Goal: Task Accomplishment & Management: Use online tool/utility

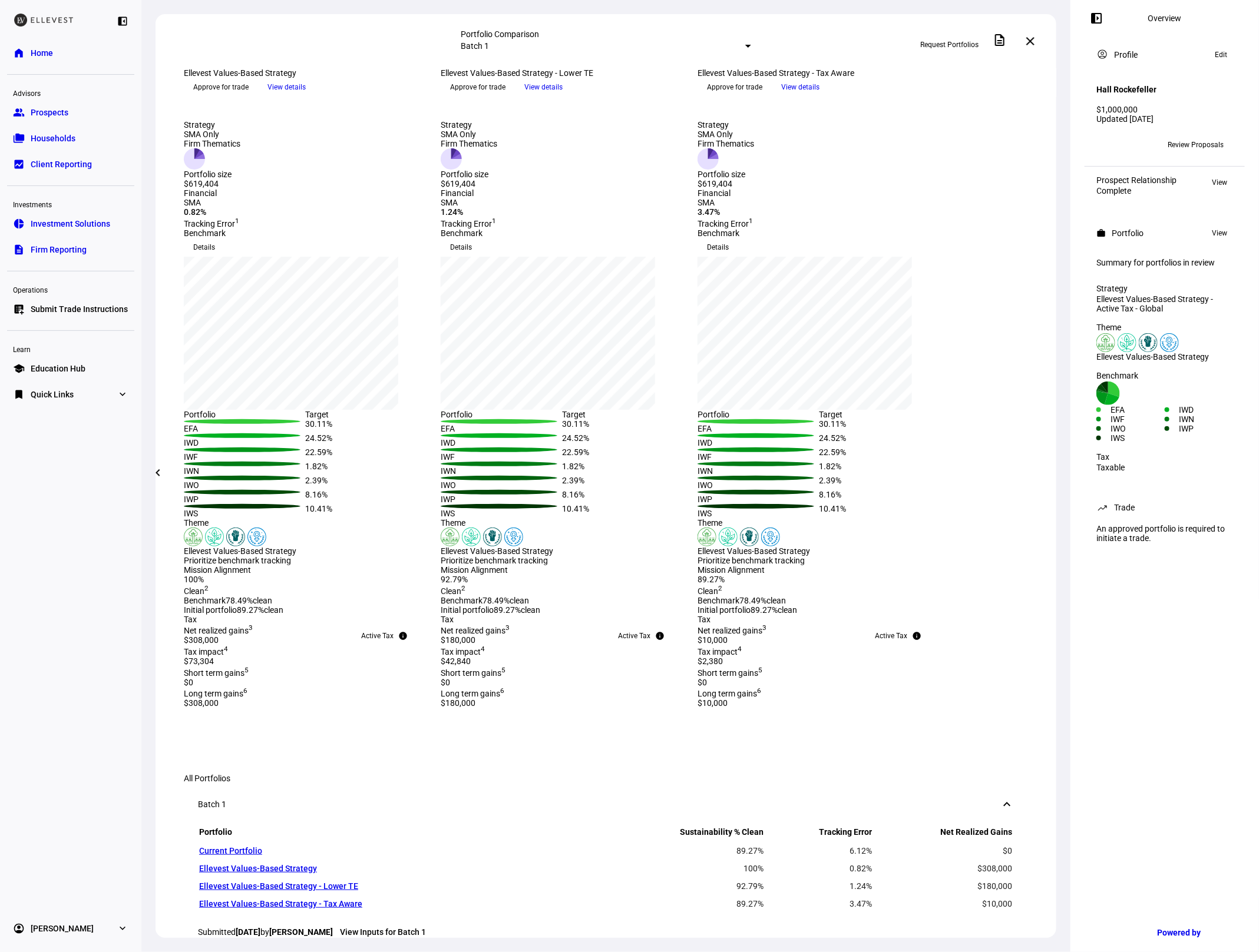
scroll to position [155, 0]
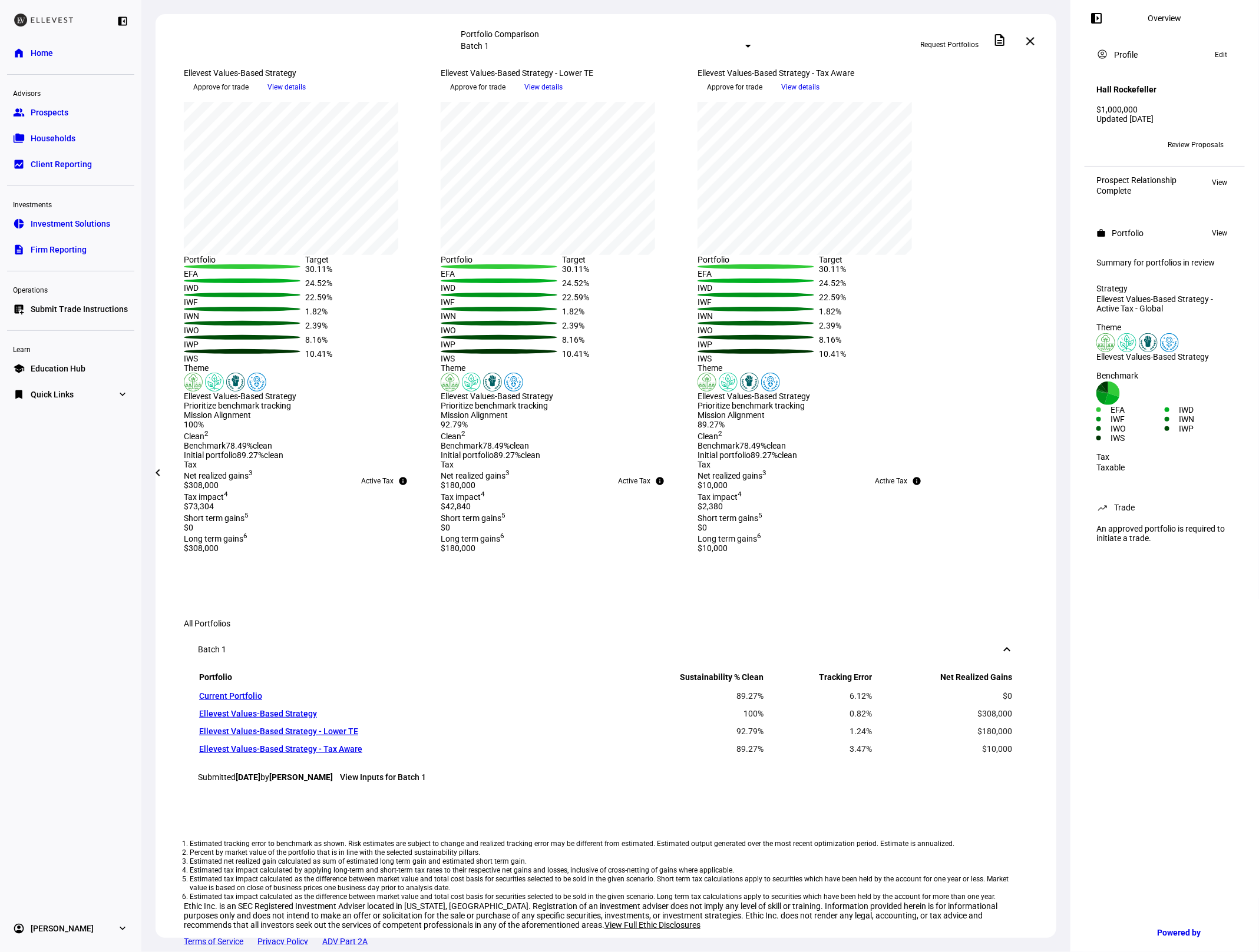
click at [93, 141] on link "folder_copy Households" at bounding box center [71, 138] width 127 height 23
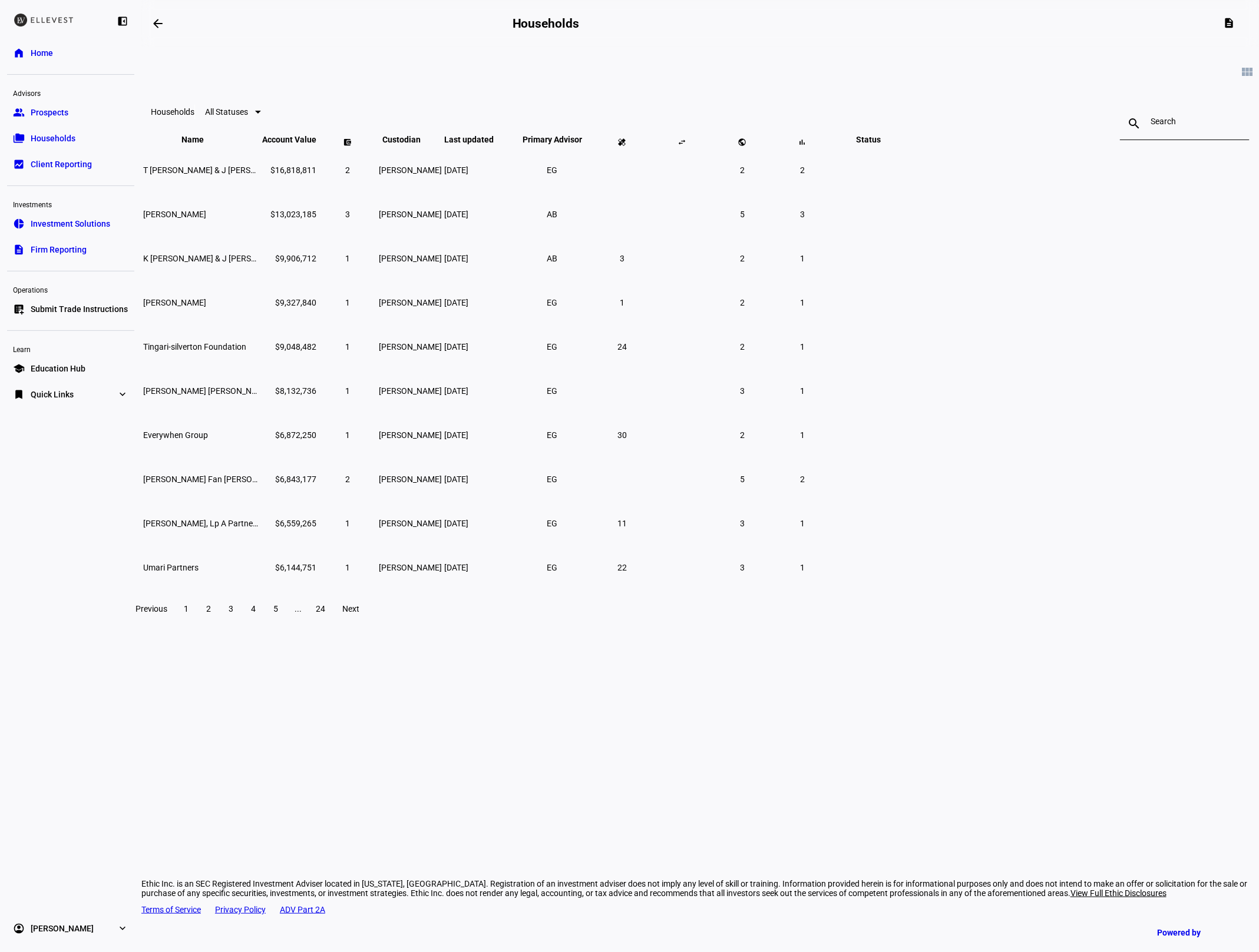
click at [1150, 121] on input at bounding box center [1184, 121] width 68 height 10
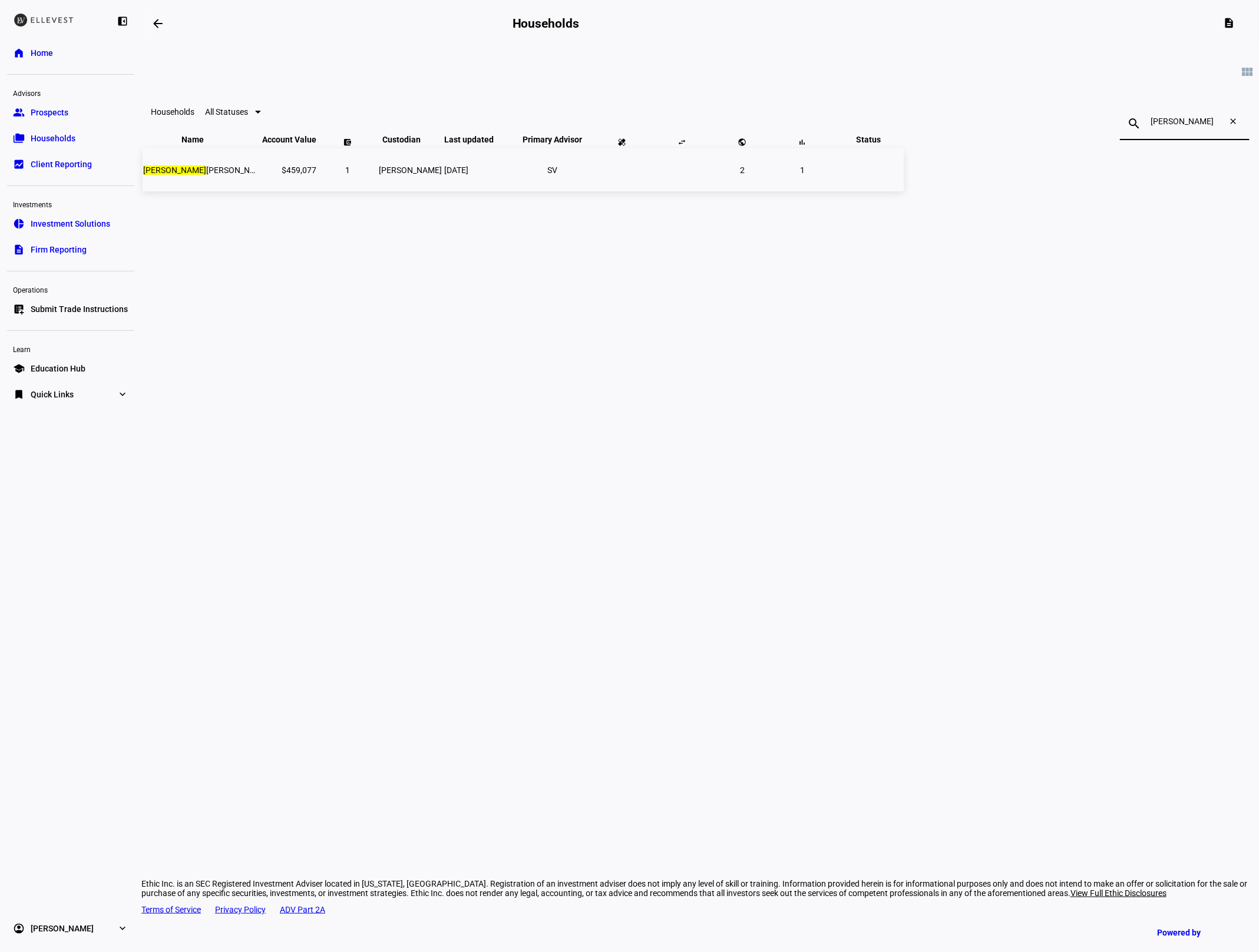
type input "[PERSON_NAME]"
click at [468, 175] on span "[DATE]" at bounding box center [456, 170] width 24 height 10
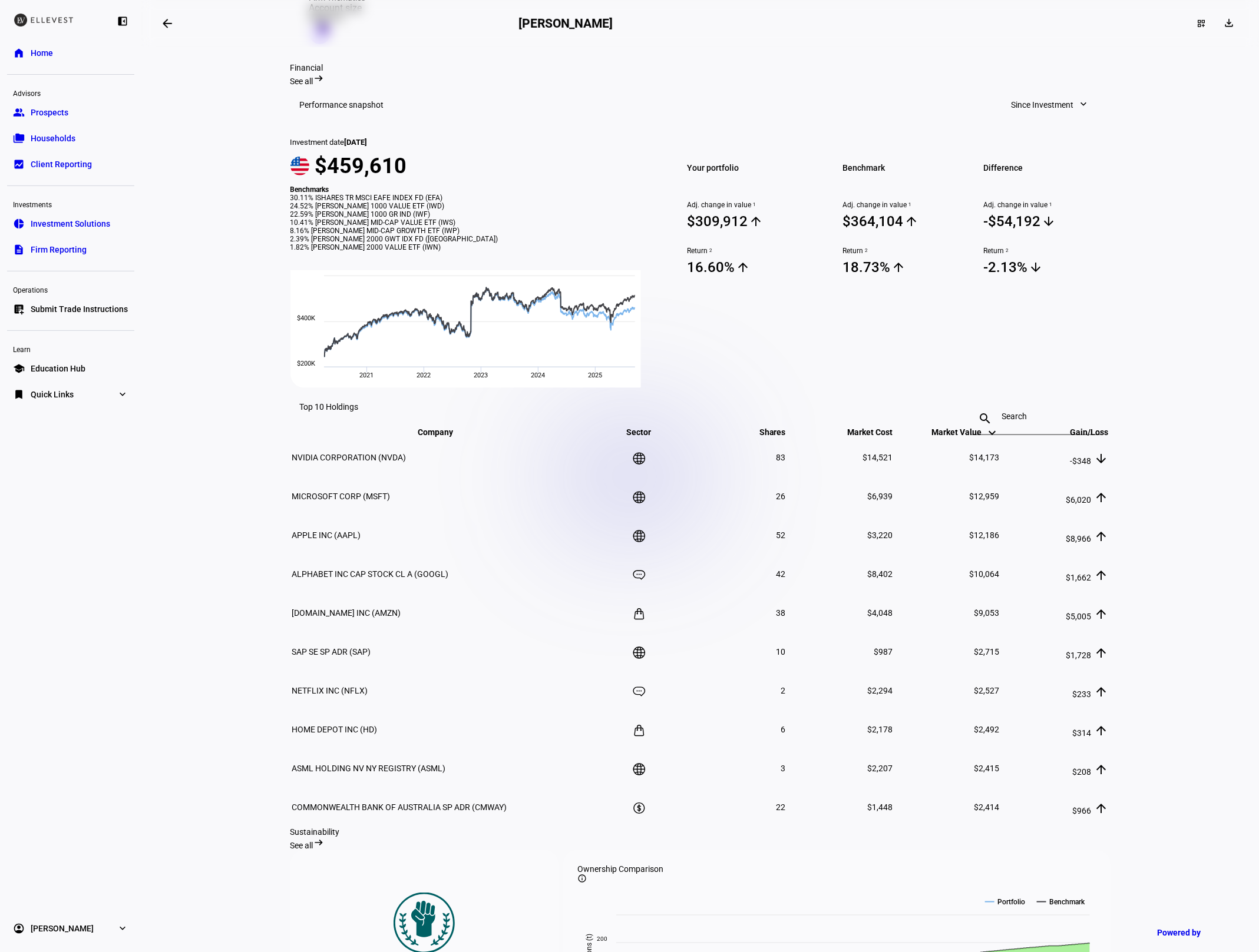
scroll to position [327, 0]
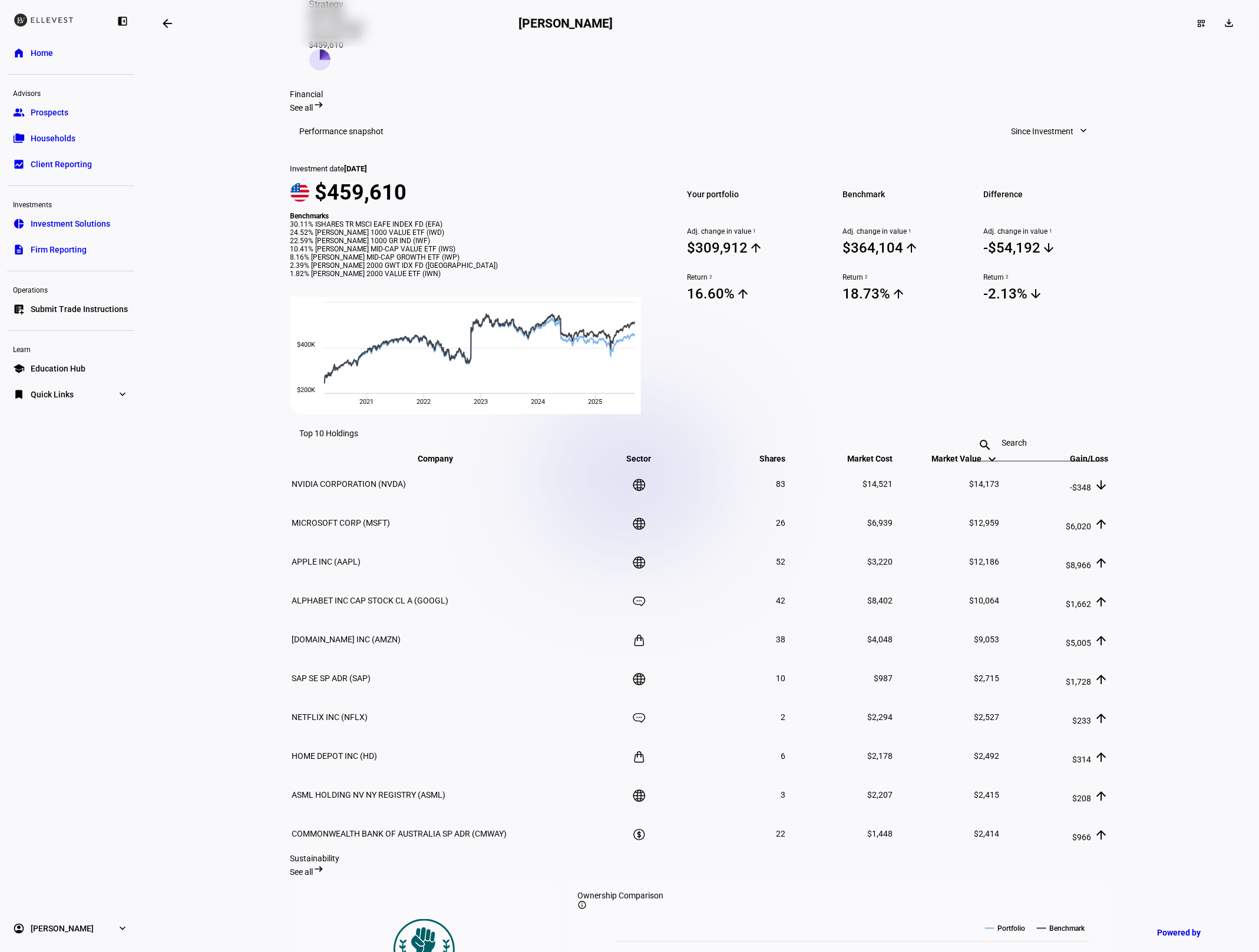
click at [1057, 120] on span "Since Investment" at bounding box center [1043, 131] width 62 height 23
click at [1055, 156] on button "Year to Date" at bounding box center [1044, 170] width 112 height 28
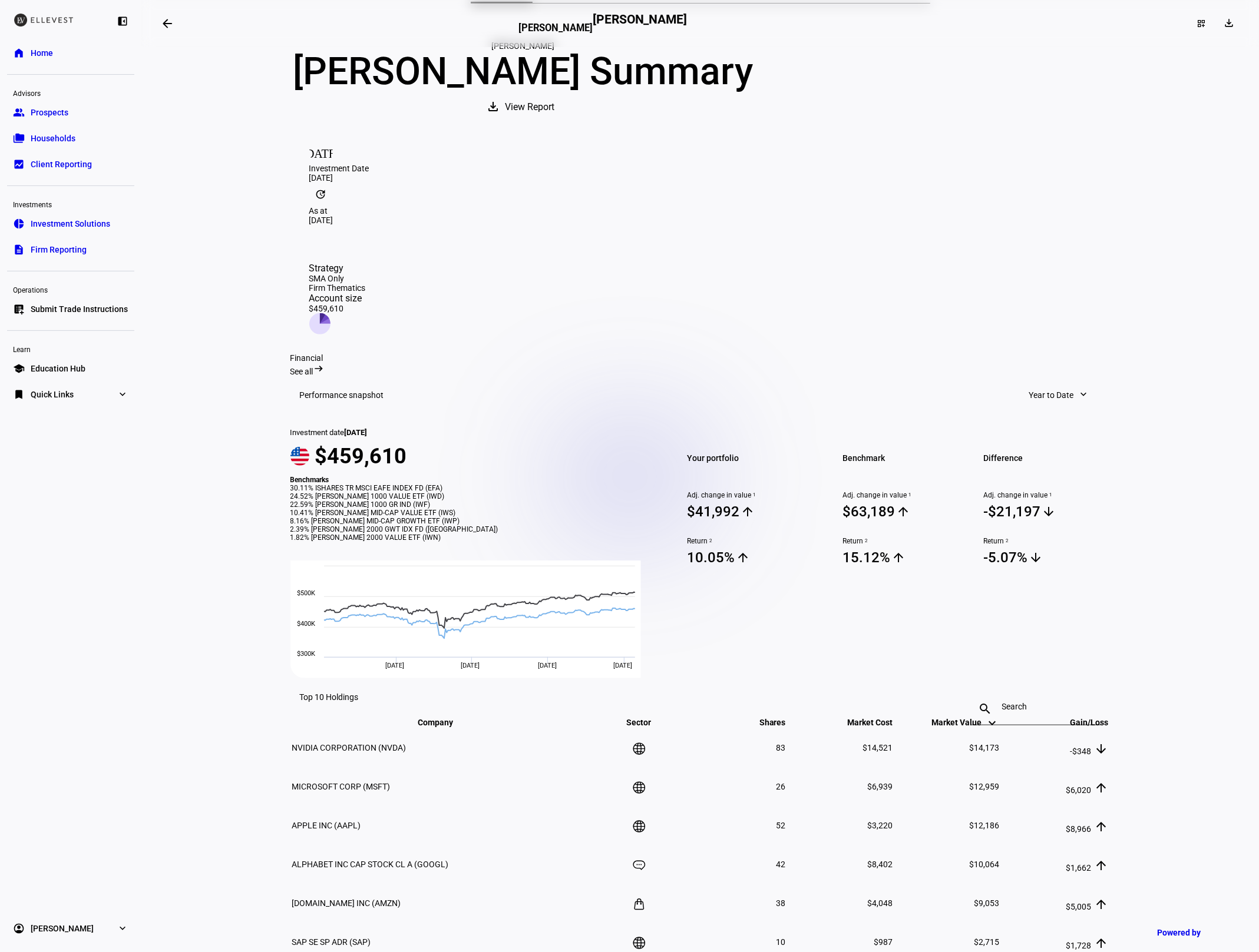
scroll to position [0, 0]
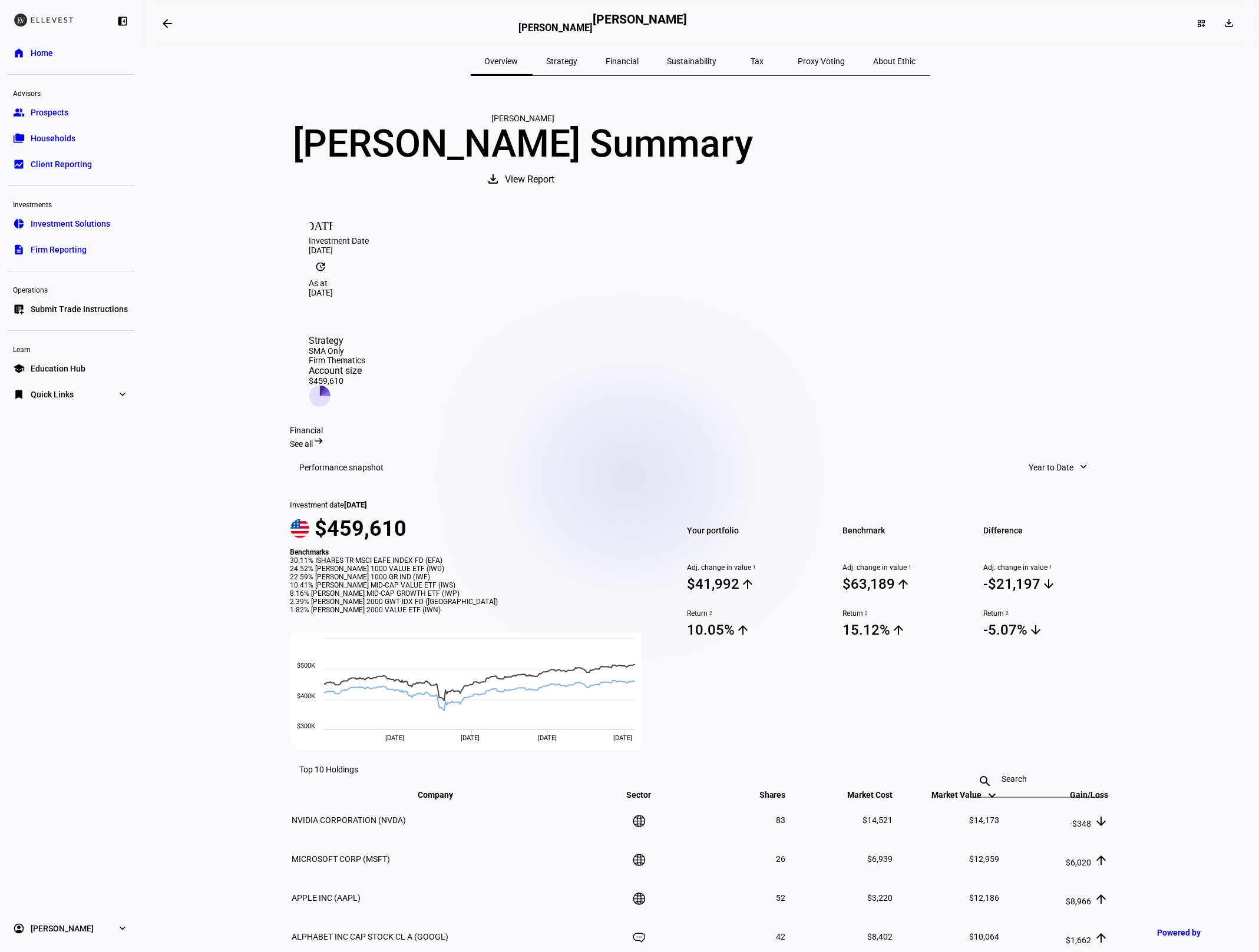
drag, startPoint x: 679, startPoint y: 60, endPoint x: 453, endPoint y: 51, distance: 226.2
click at [679, 60] on span "Sustainability" at bounding box center [692, 62] width 50 height 8
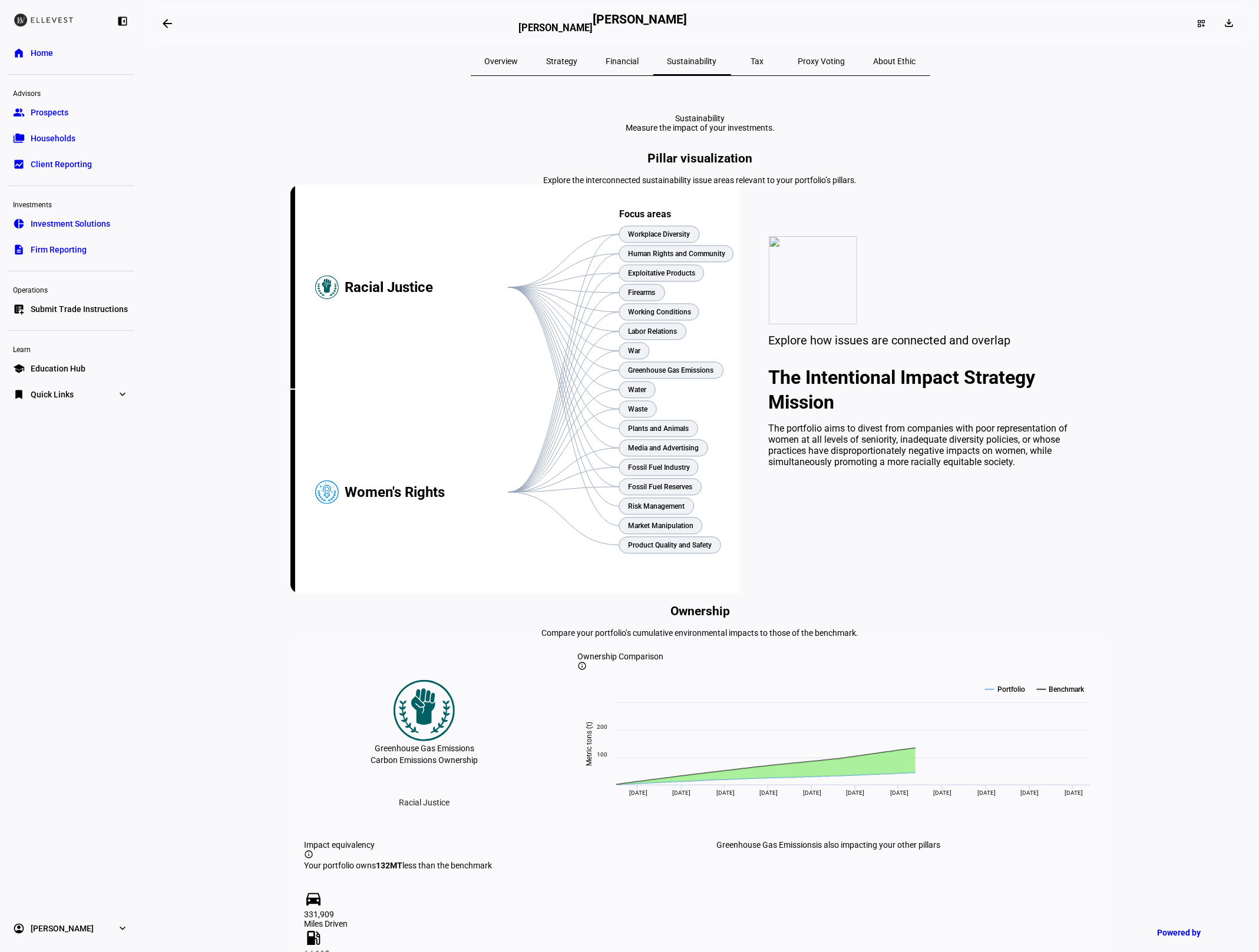
click at [167, 20] on mat-icon "arrow_backwards" at bounding box center [167, 24] width 14 height 14
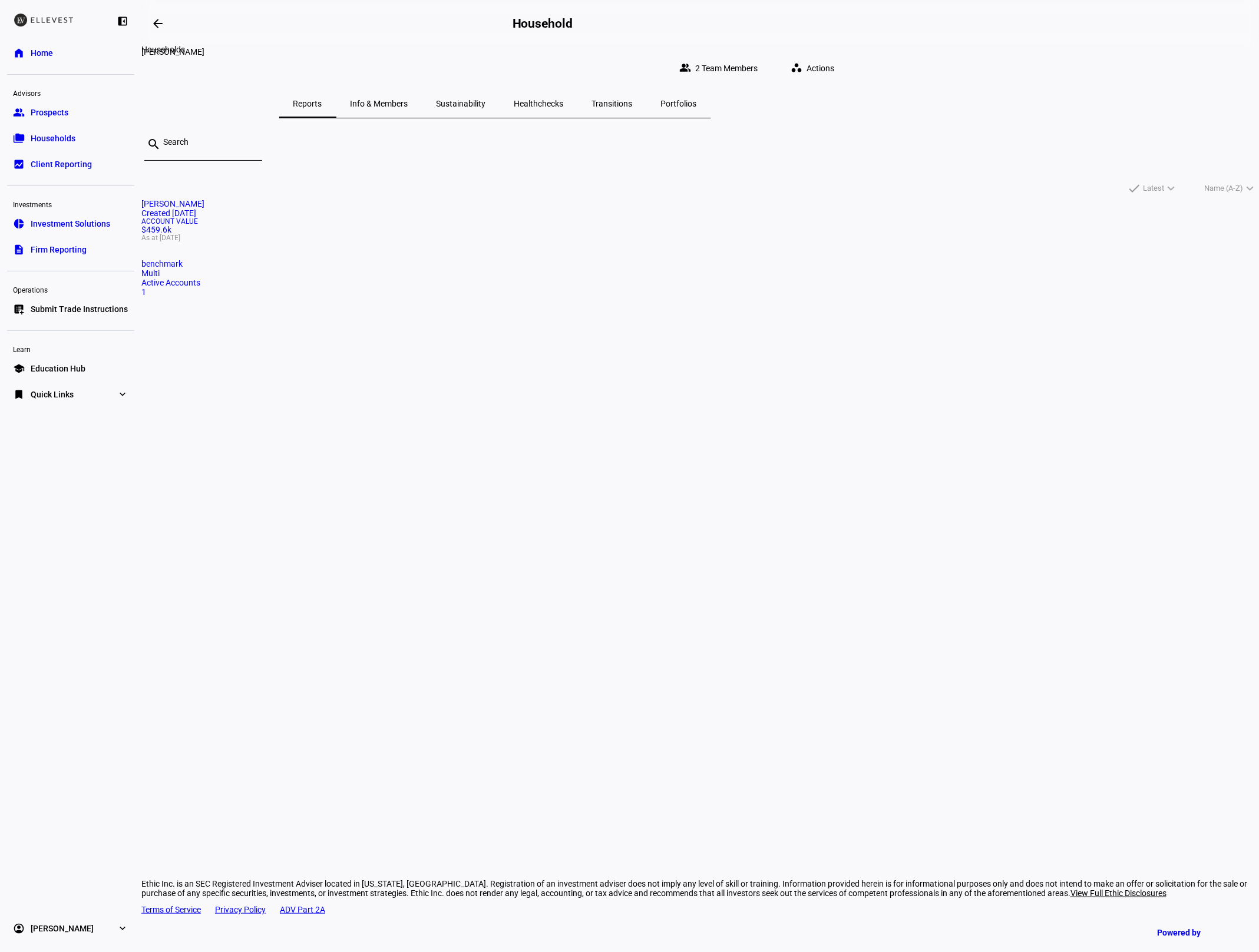
click at [165, 21] on mat-icon "arrow_backwards" at bounding box center [158, 24] width 14 height 14
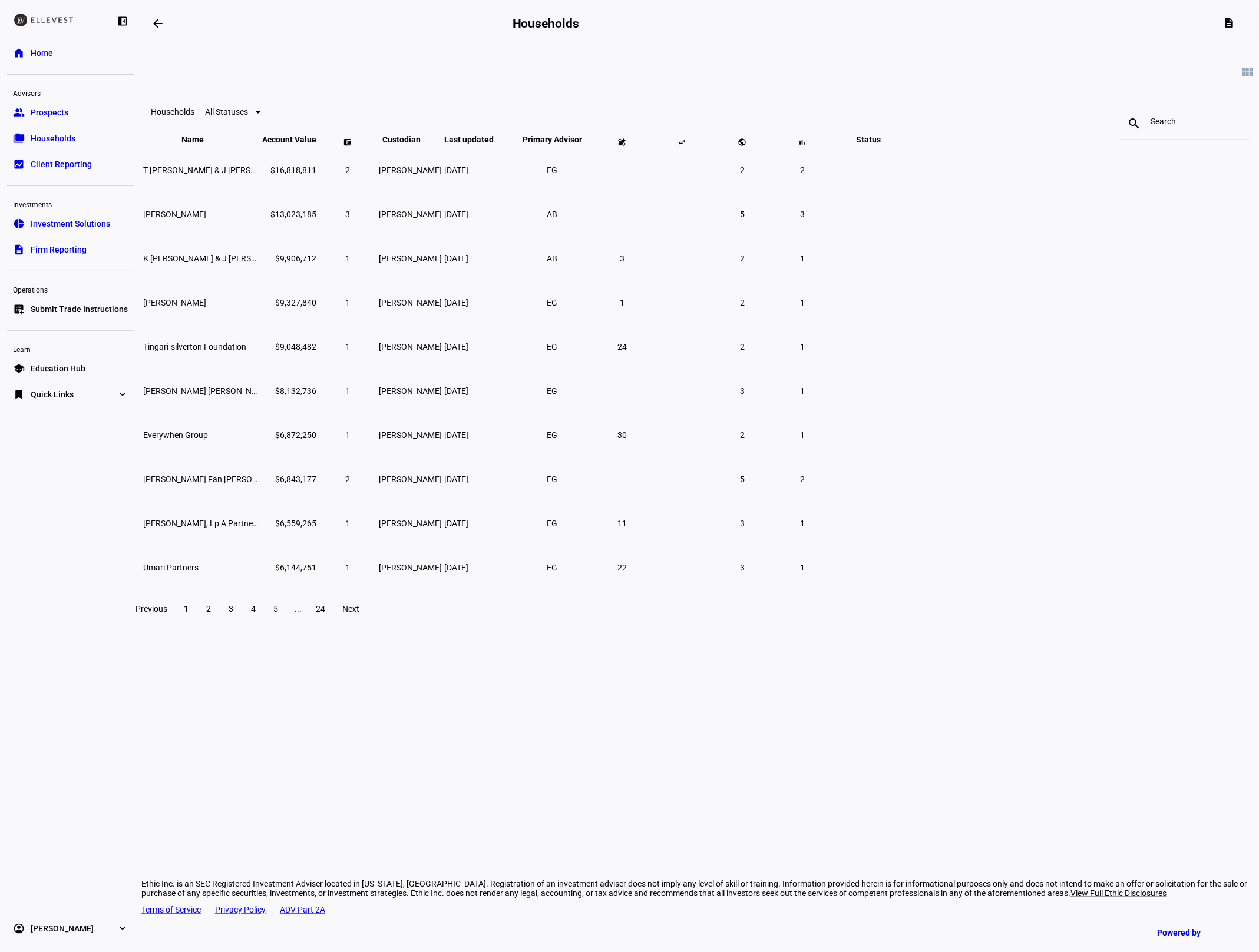
click at [62, 59] on link "home Home" at bounding box center [71, 53] width 127 height 23
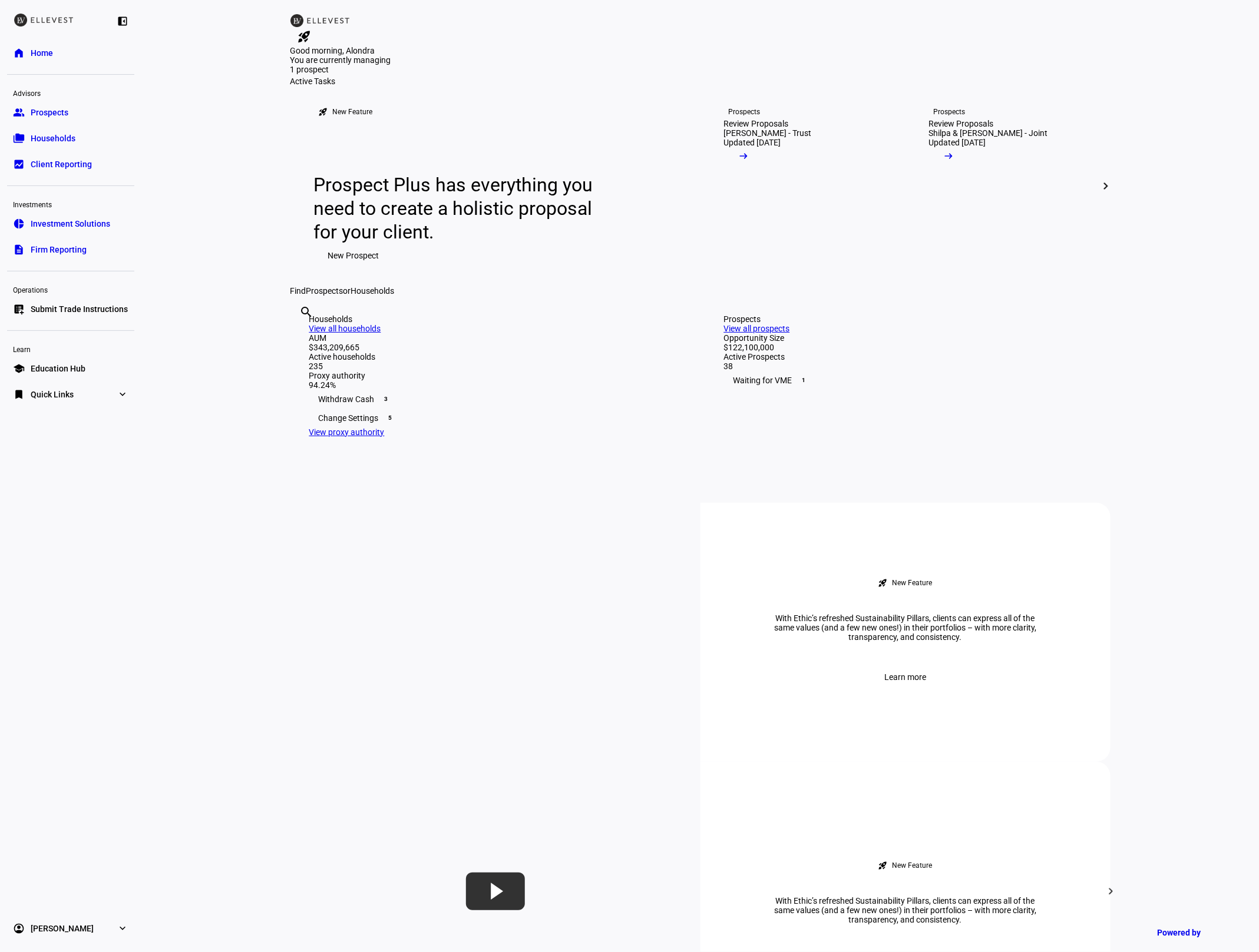
click at [302, 335] on input "text" at bounding box center [301, 328] width 2 height 14
click at [263, 465] on eth-layout-page-content "rocket_launch Product Updates The latest features and improvements Powered by L…" at bounding box center [699, 476] width 1117 height 952
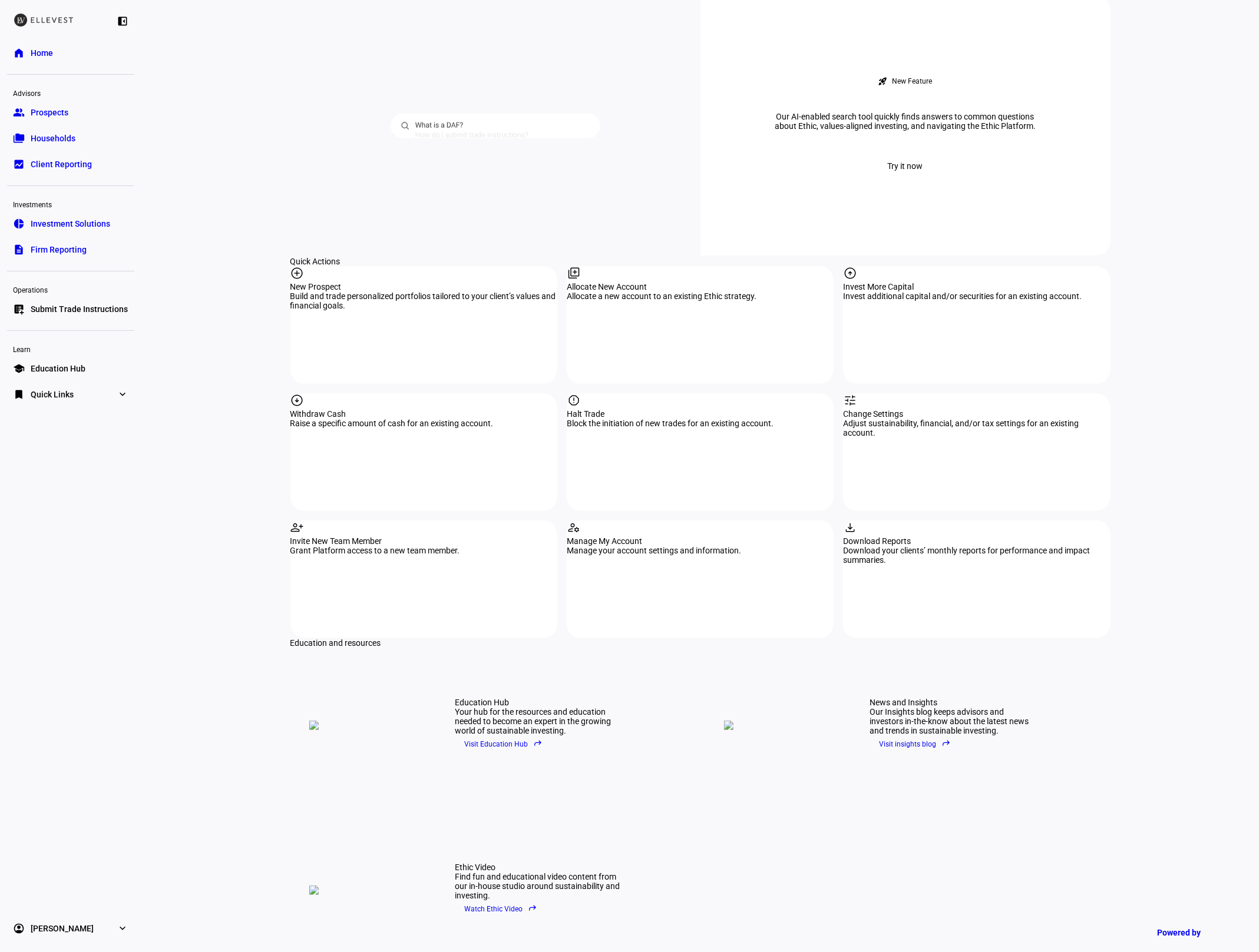
scroll to position [1092, 0]
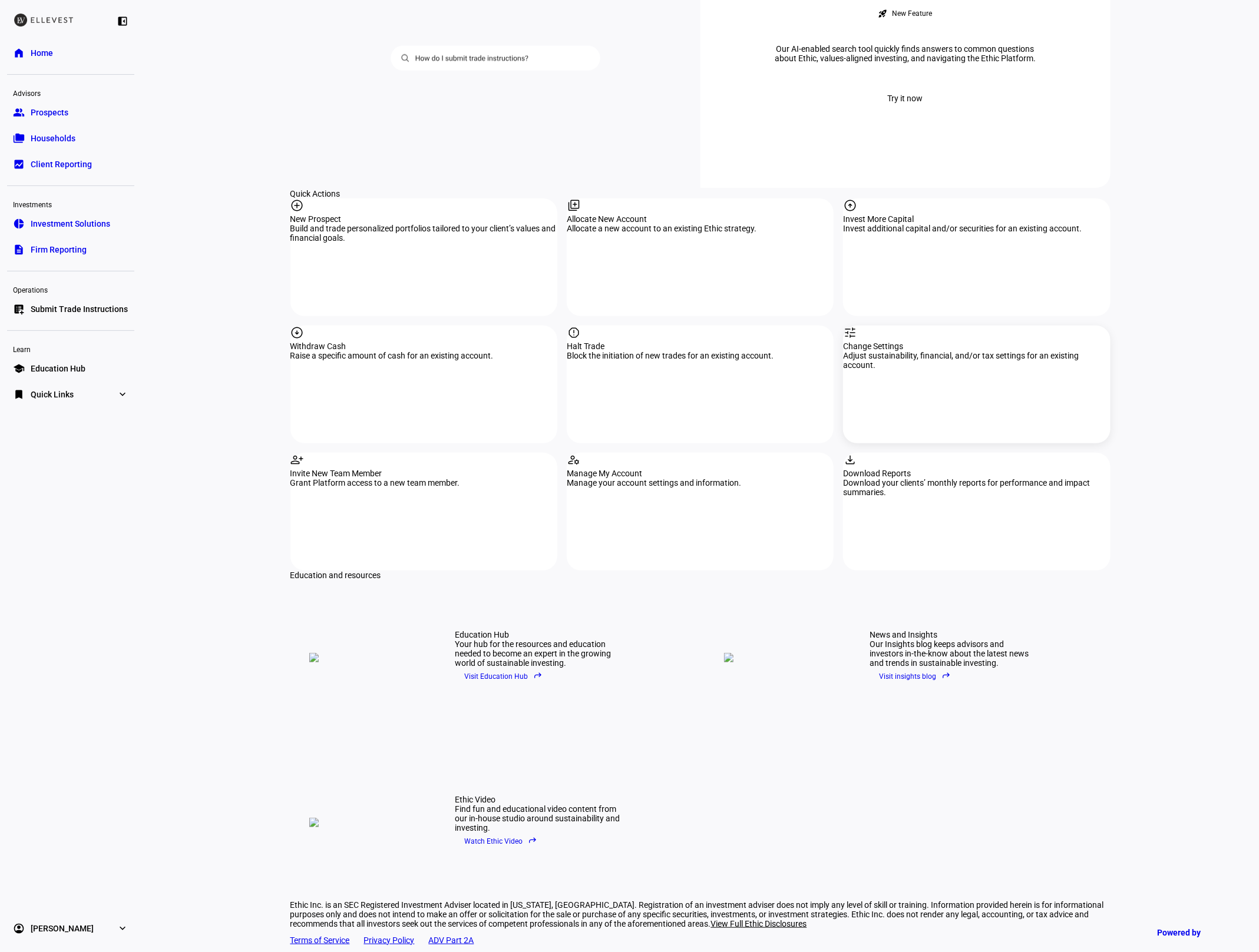
click at [985, 326] on div "tune Change Settings Adjust sustainability, financial, and/or tax settings for …" at bounding box center [976, 384] width 267 height 118
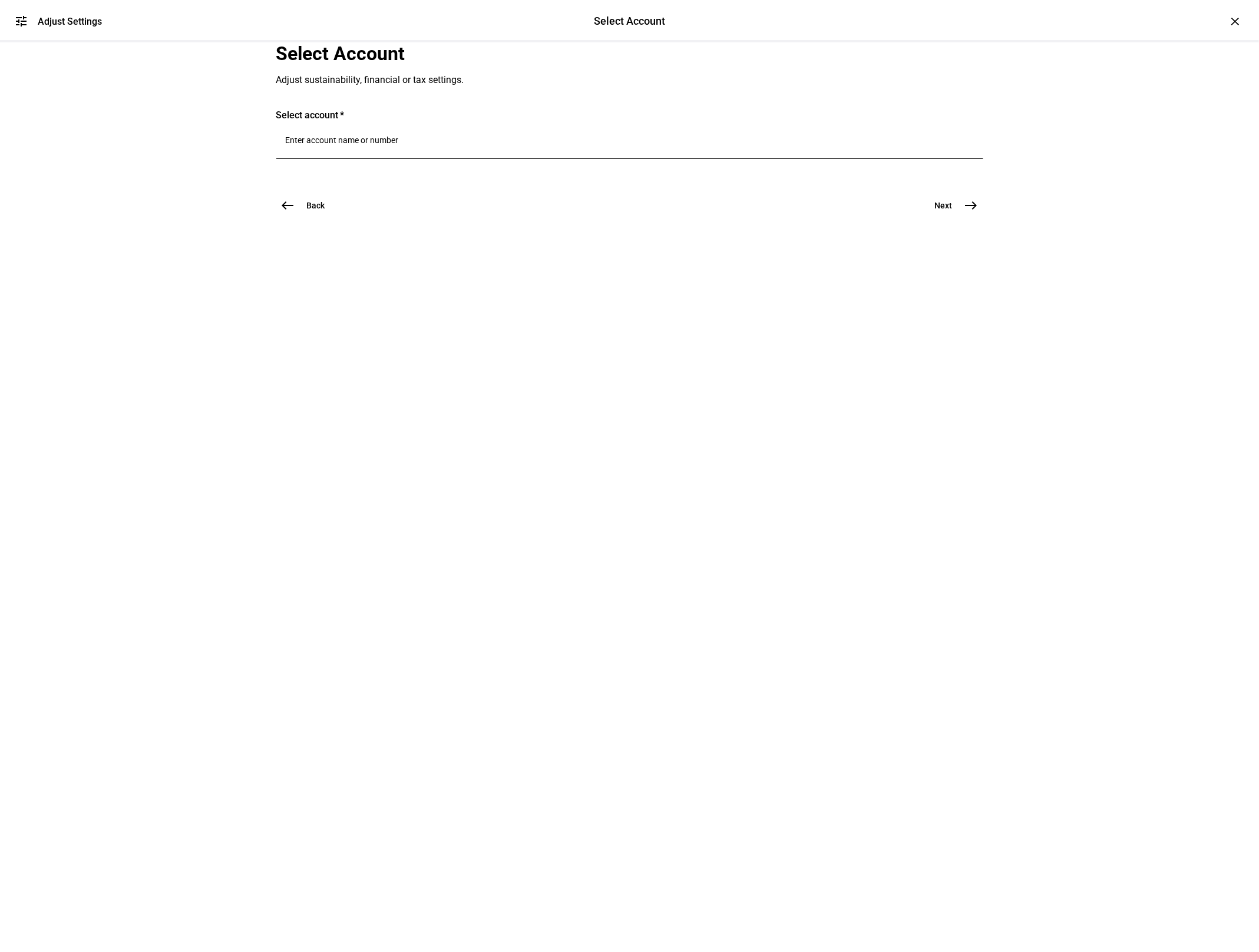
click at [470, 145] on input "Number" at bounding box center [630, 140] width 688 height 10
type input "[PERSON_NAME]"
click at [449, 360] on span "Contributory IRA 6311" at bounding box center [405, 366] width 142 height 11
click at [944, 242] on span "Next" at bounding box center [944, 236] width 18 height 12
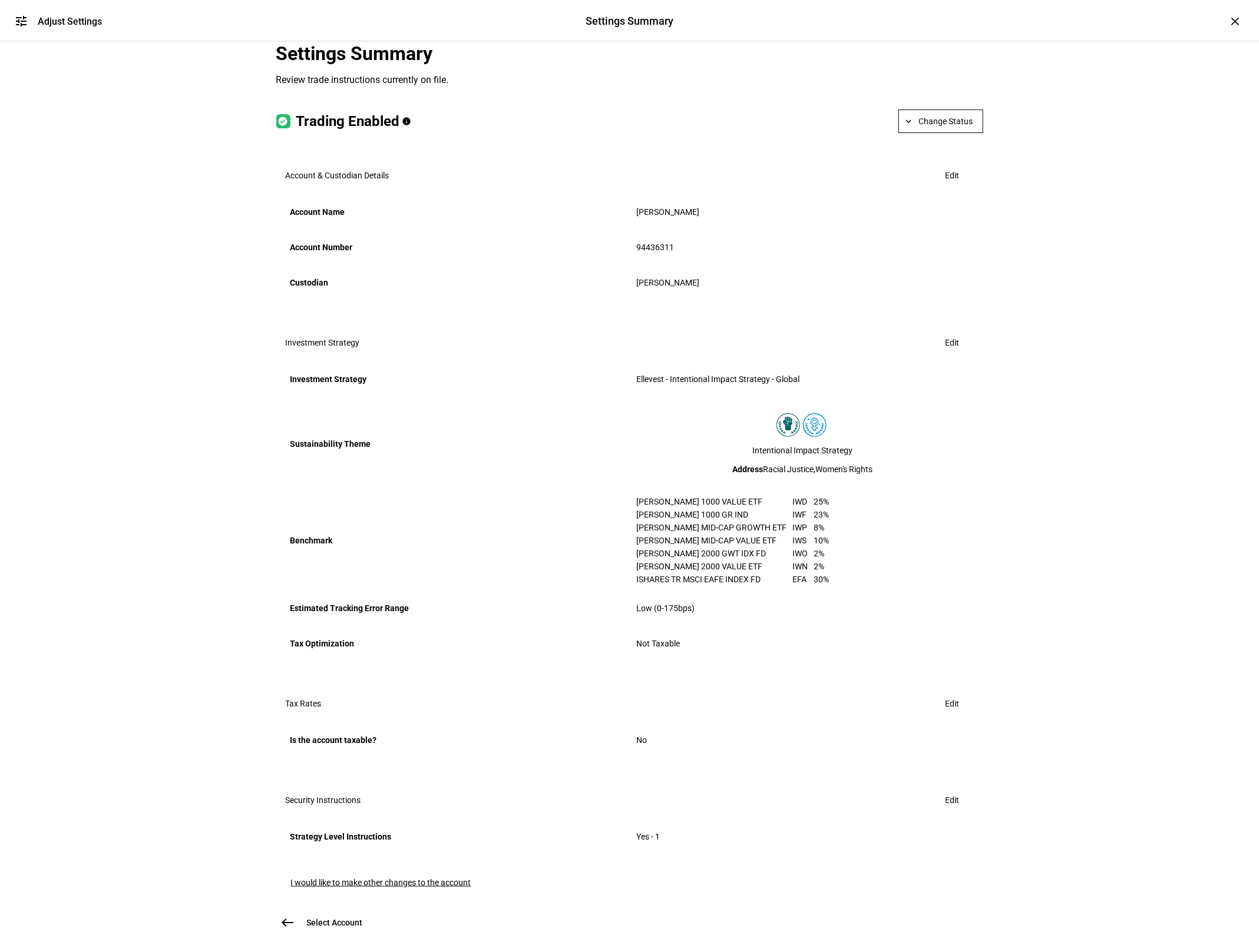
scroll to position [208, 0]
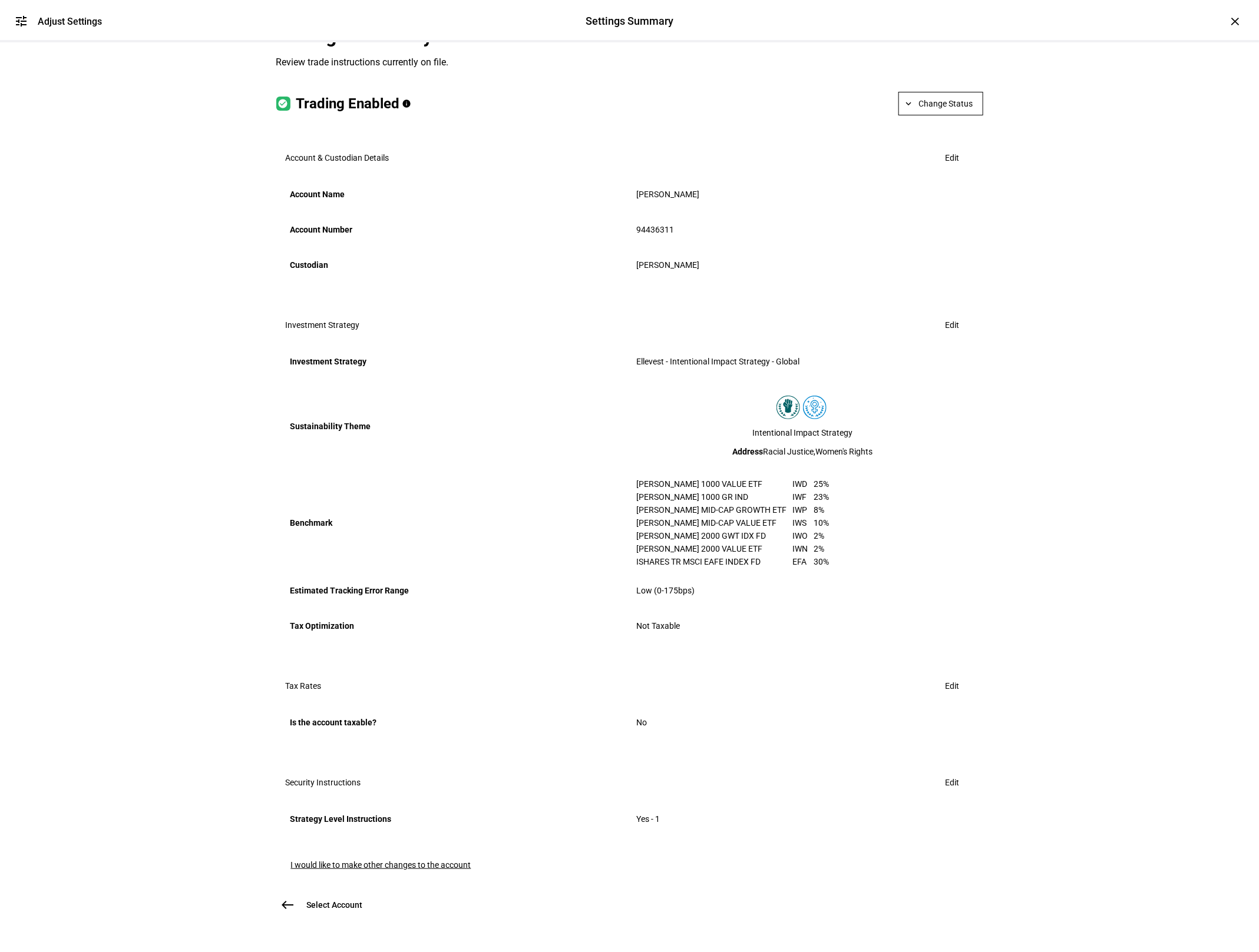
click at [950, 771] on span "Edit" at bounding box center [952, 782] width 14 height 23
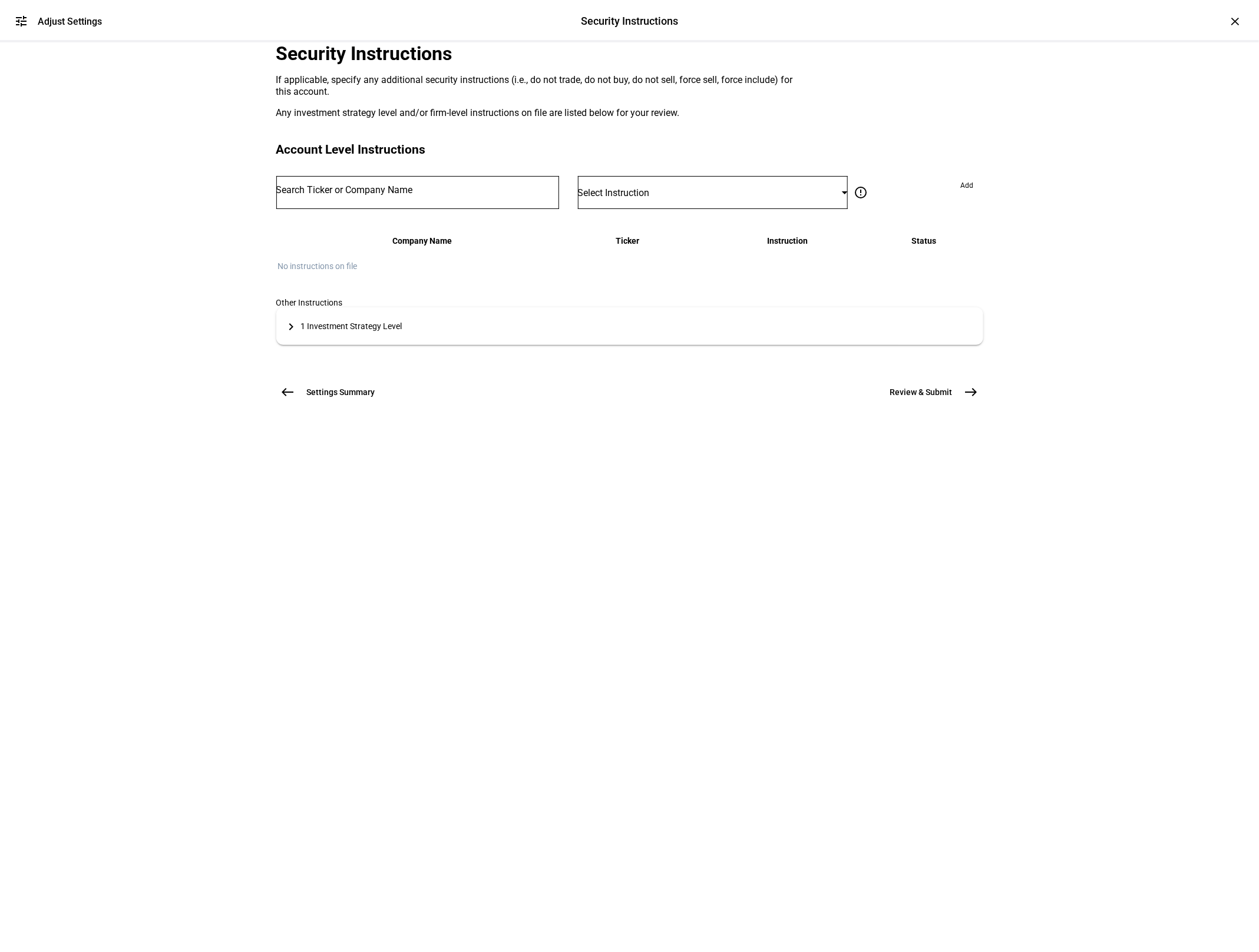
drag, startPoint x: 332, startPoint y: 504, endPoint x: 320, endPoint y: 502, distance: 12.2
click at [299, 334] on mat-icon "keyboard_arrow_right" at bounding box center [292, 327] width 14 height 14
click at [322, 450] on span "Settings Summary" at bounding box center [341, 444] width 68 height 12
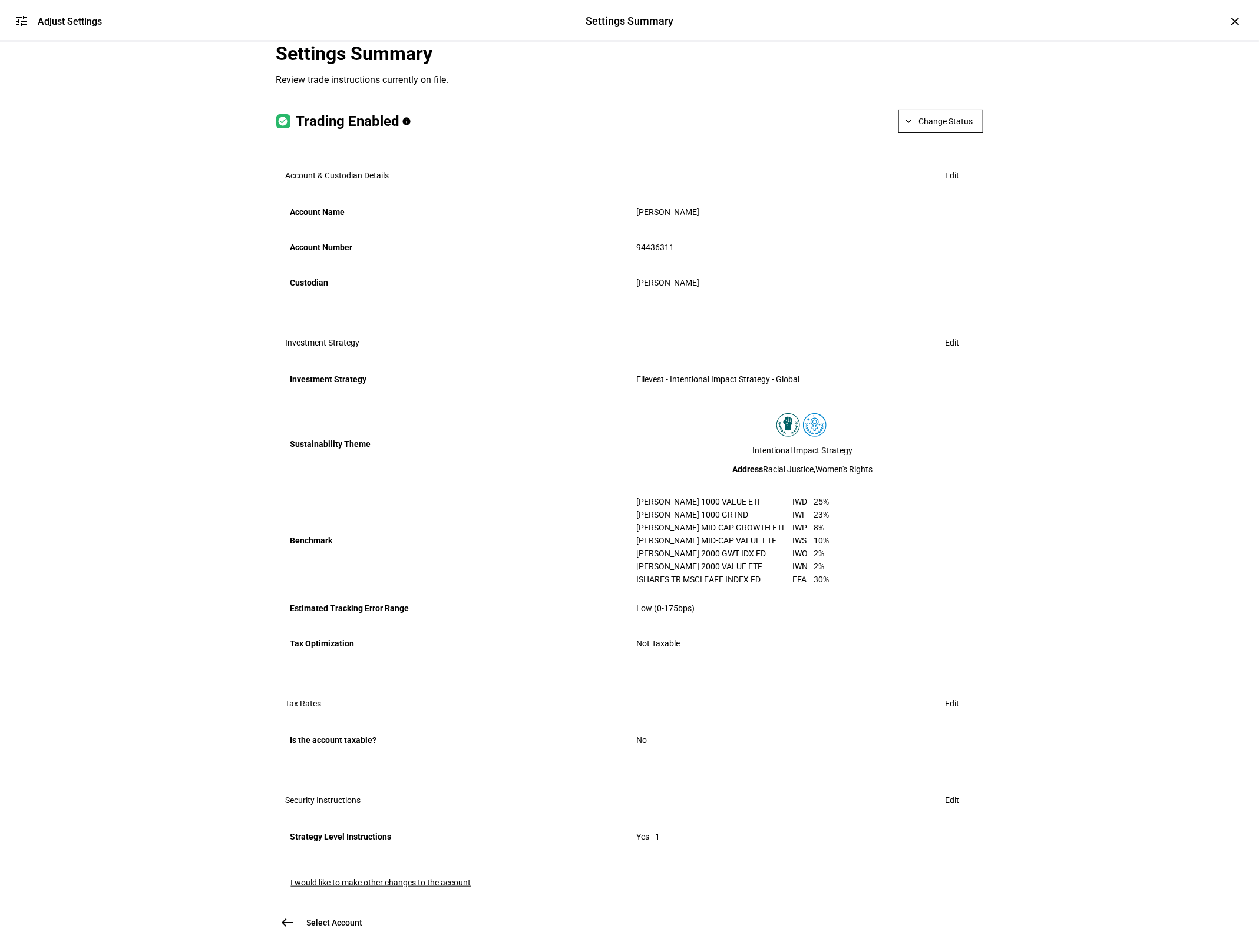
scroll to position [208, 0]
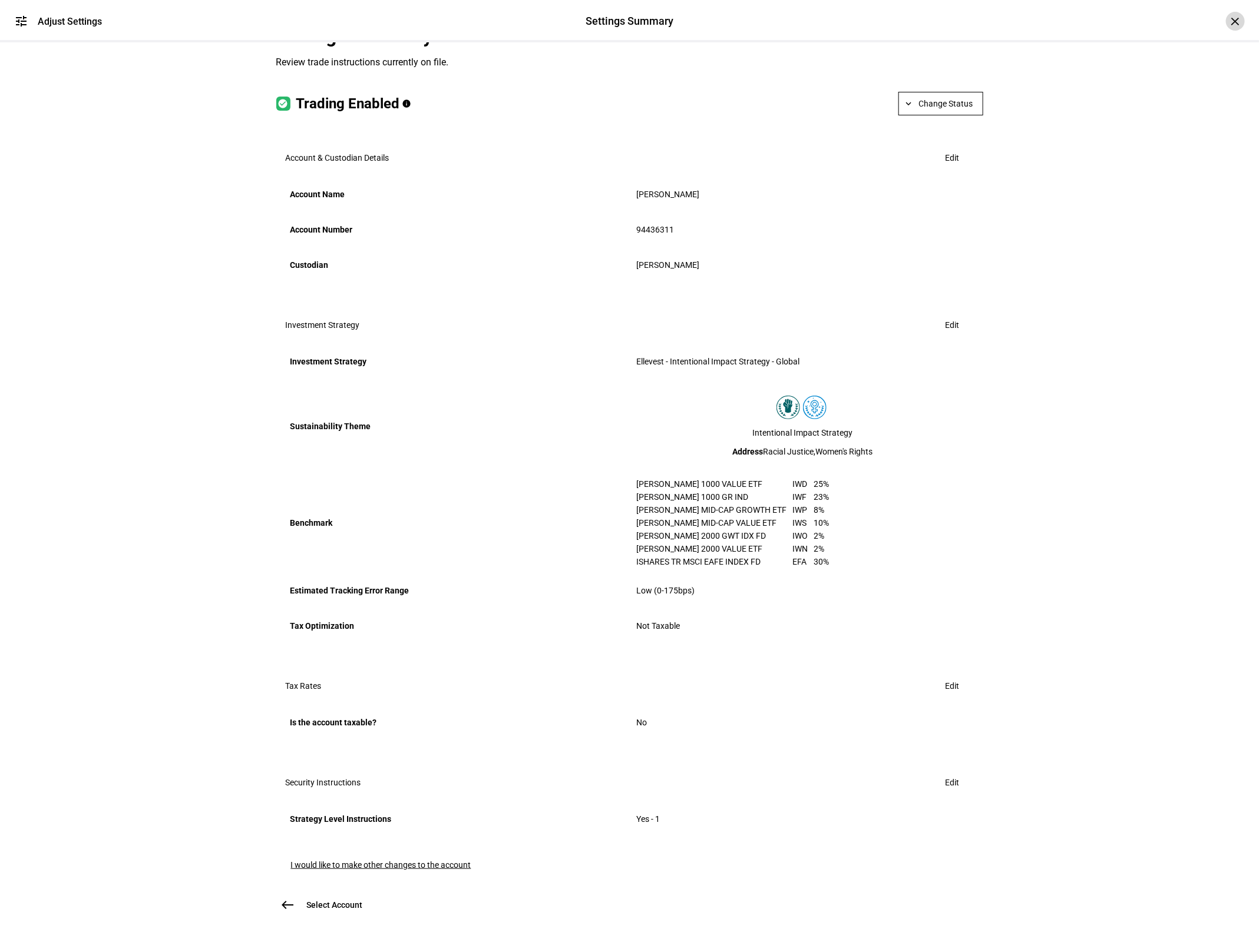
click at [1237, 22] on div "×" at bounding box center [1235, 22] width 19 height 19
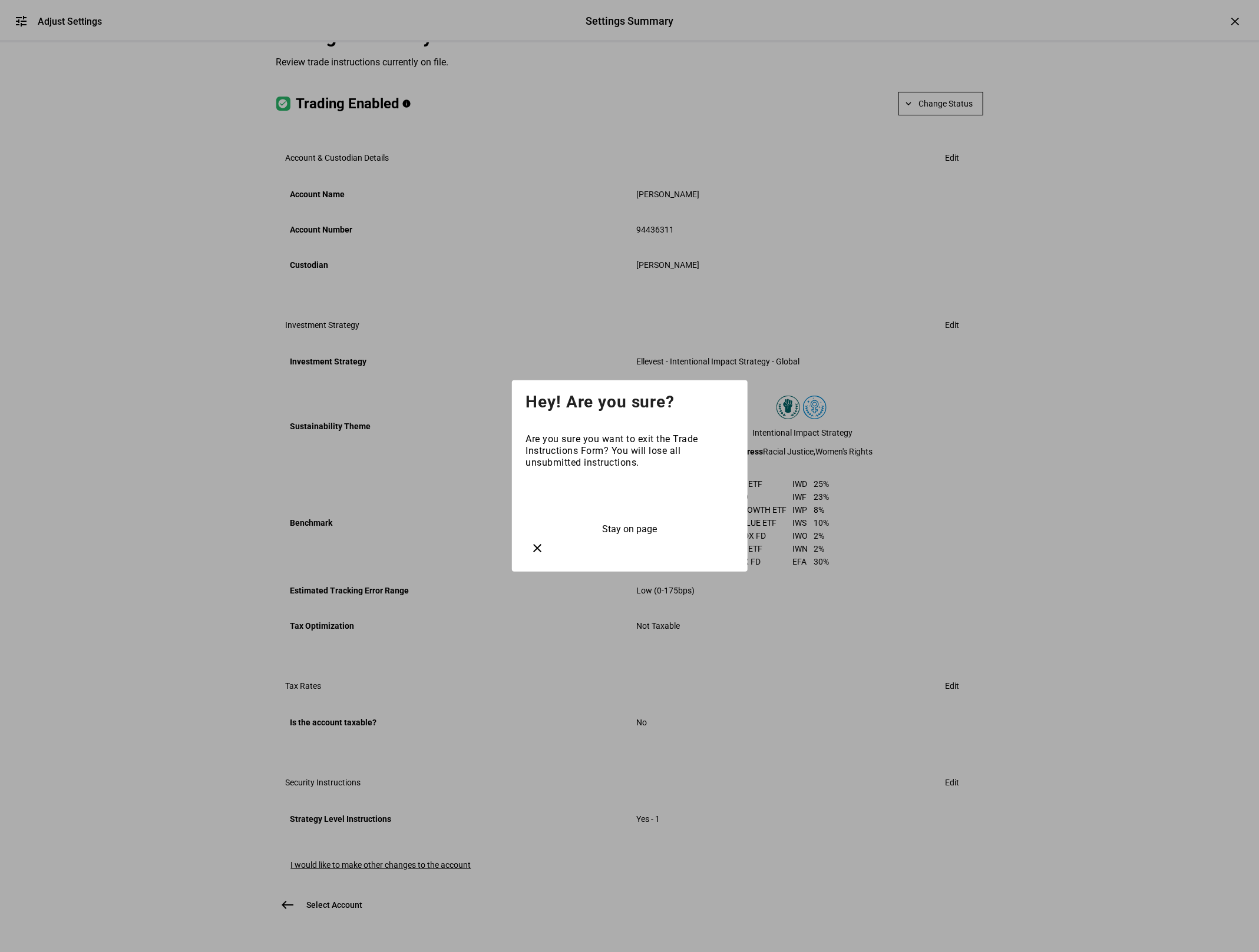
click at [545, 541] on mat-icon "clear" at bounding box center [538, 548] width 14 height 14
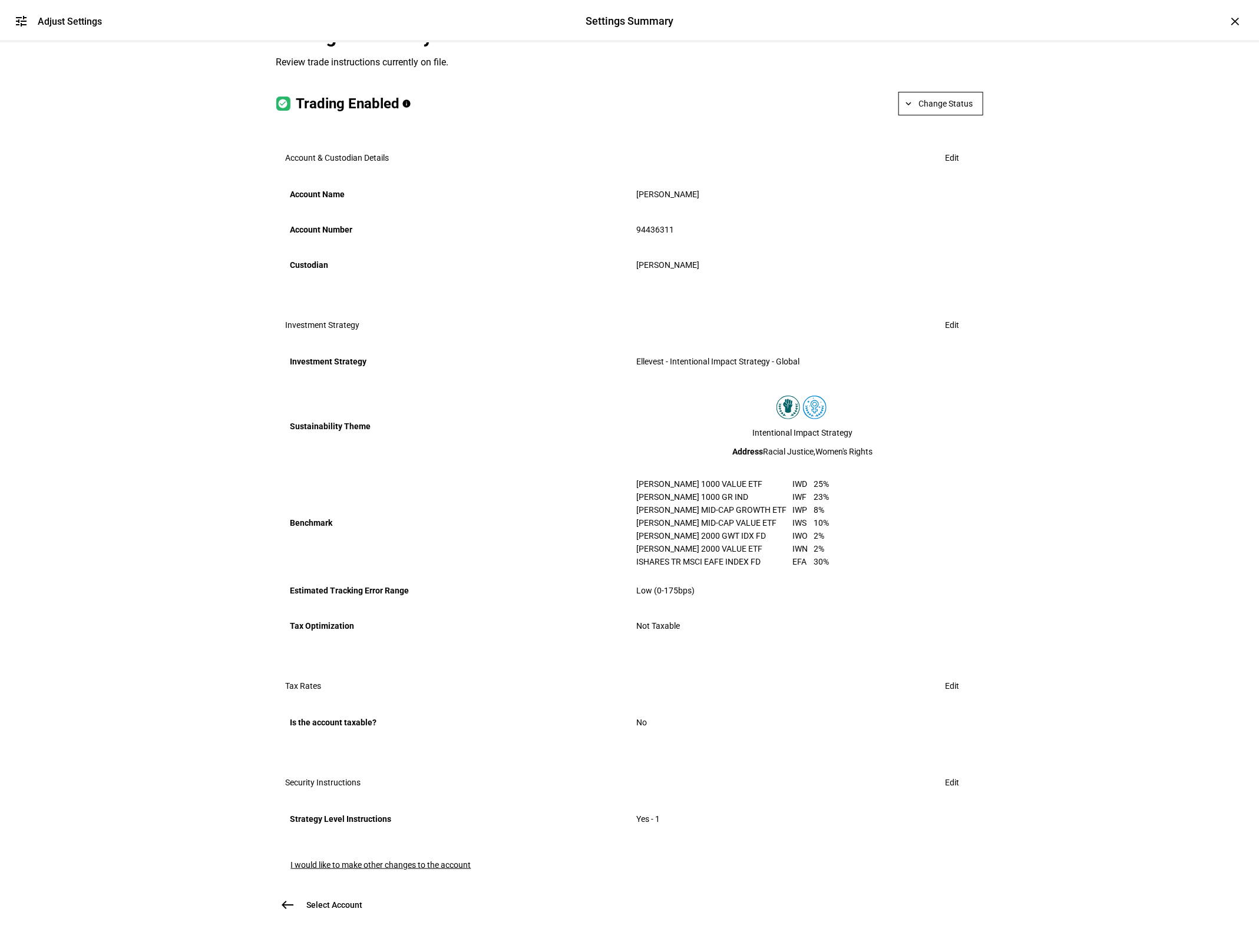
scroll to position [0, 0]
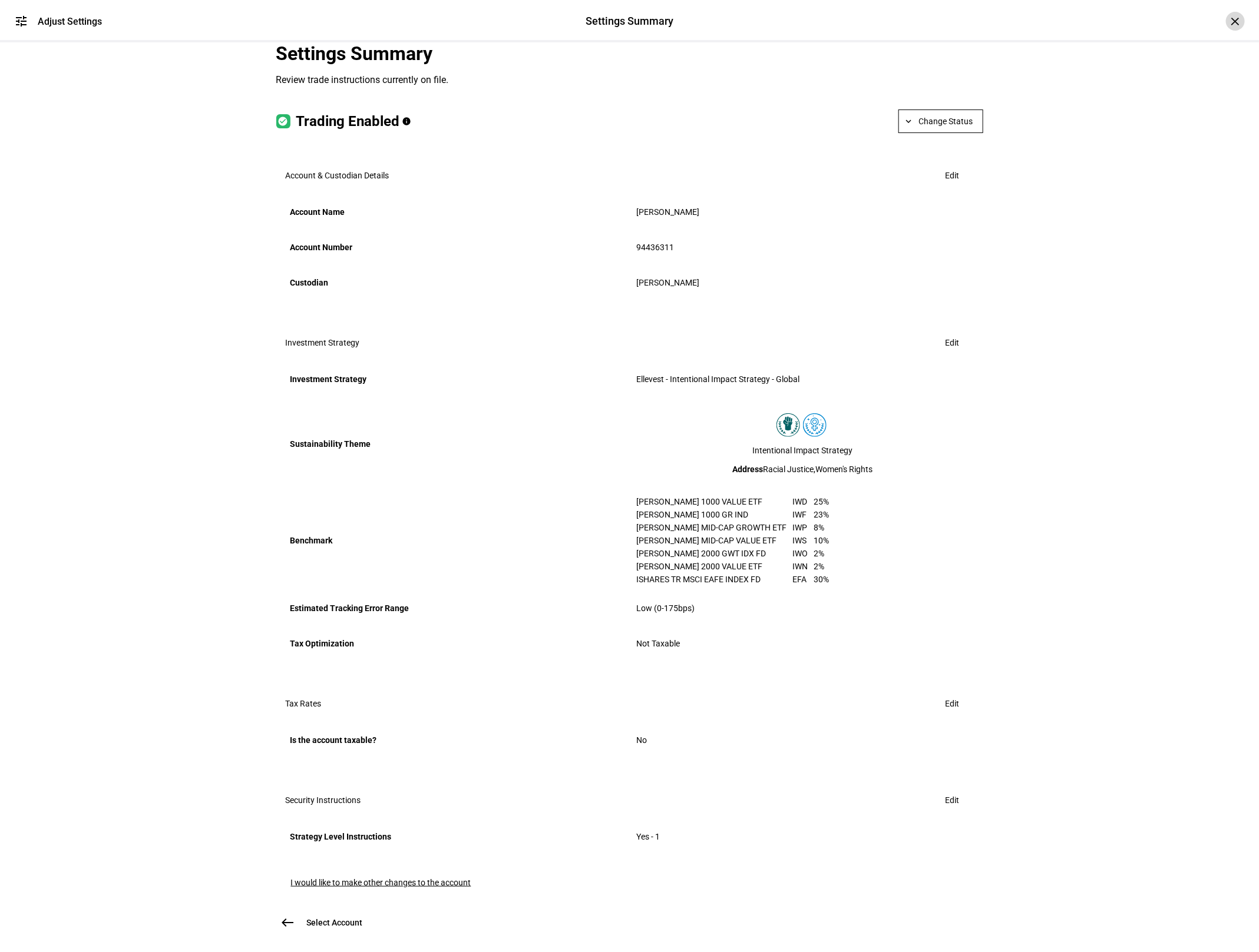
click at [1230, 19] on div "×" at bounding box center [1235, 22] width 19 height 19
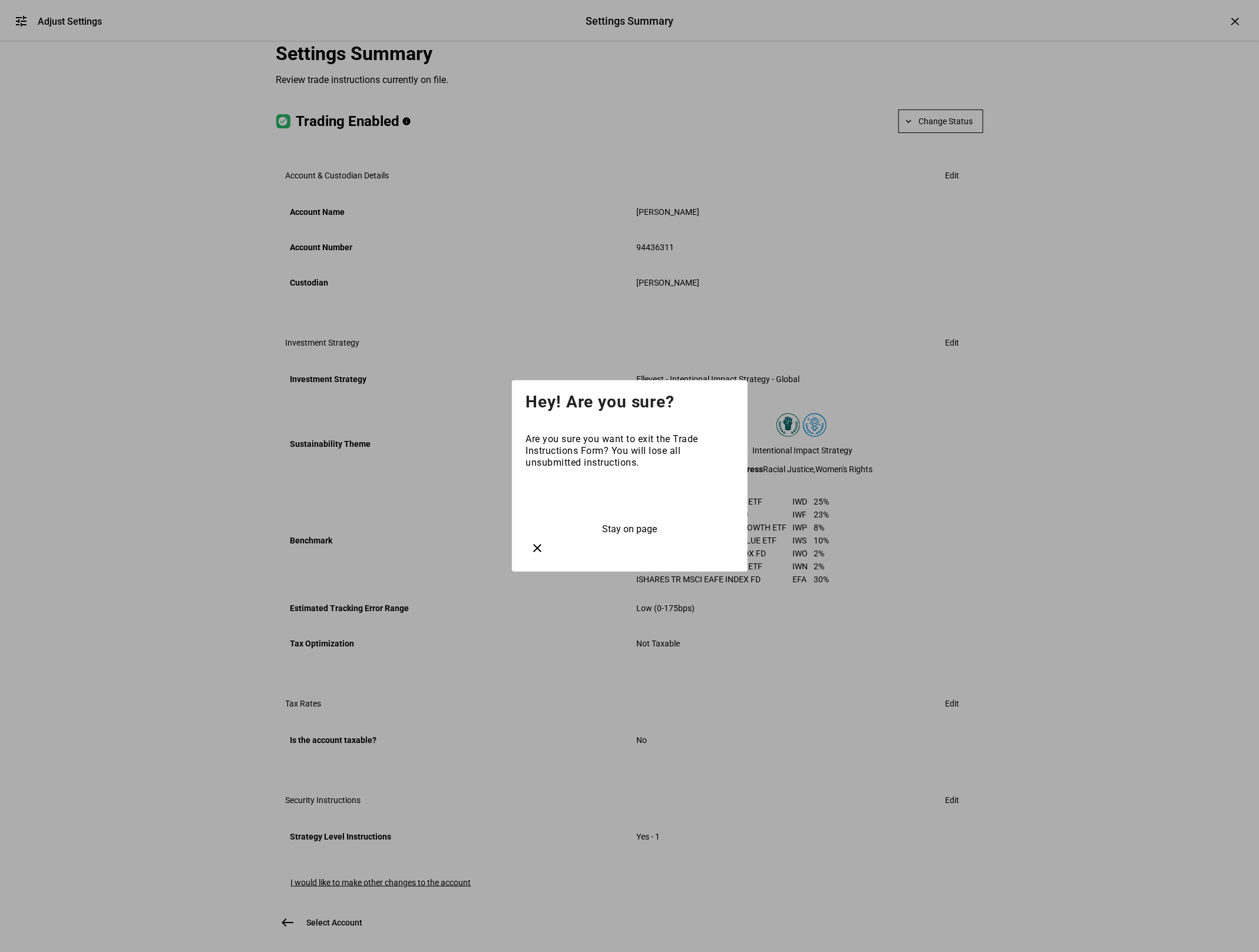
click at [617, 507] on span at bounding box center [630, 499] width 207 height 28
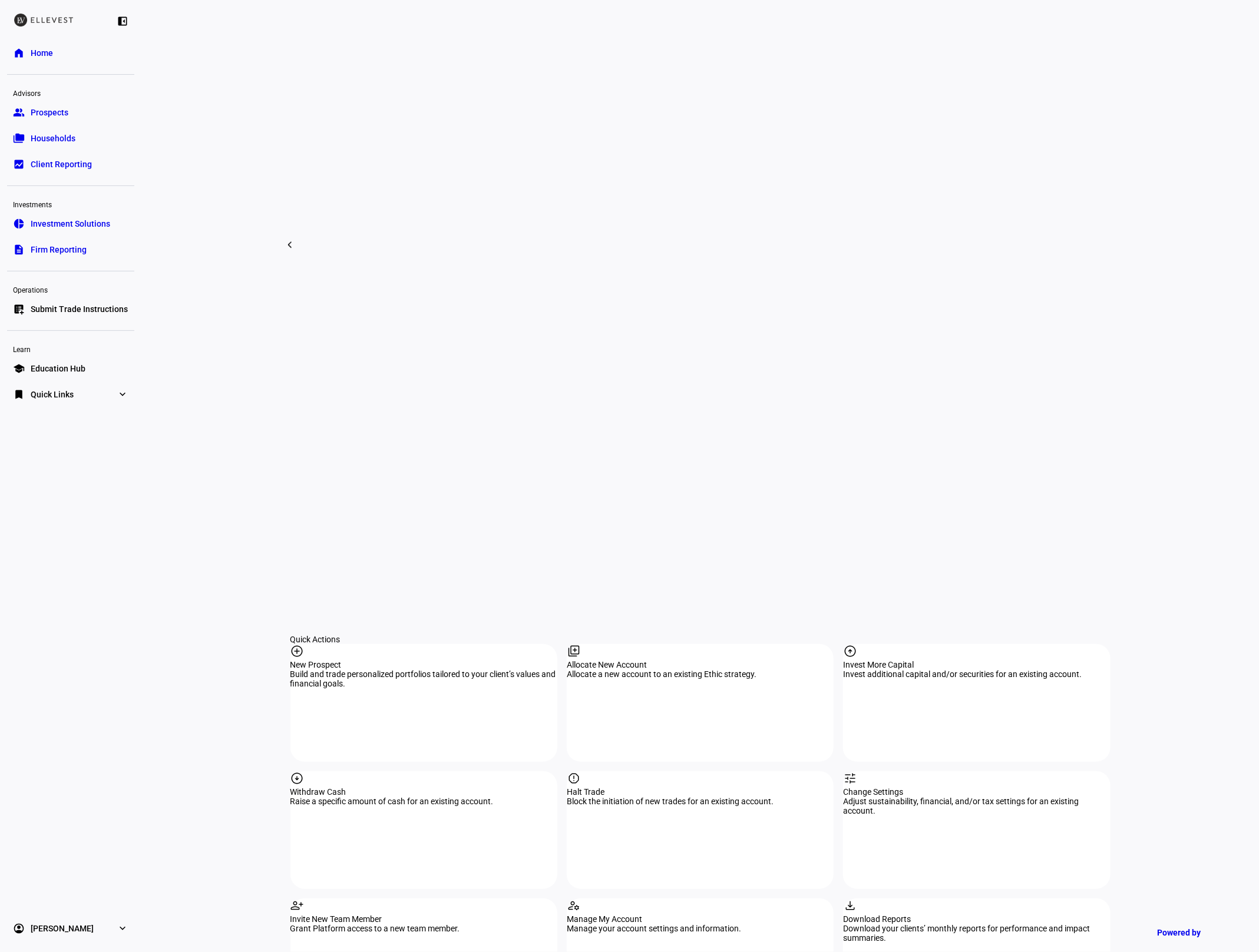
scroll to position [648, 0]
click at [383, 785] on div "Withdraw Cash" at bounding box center [424, 790] width 267 height 10
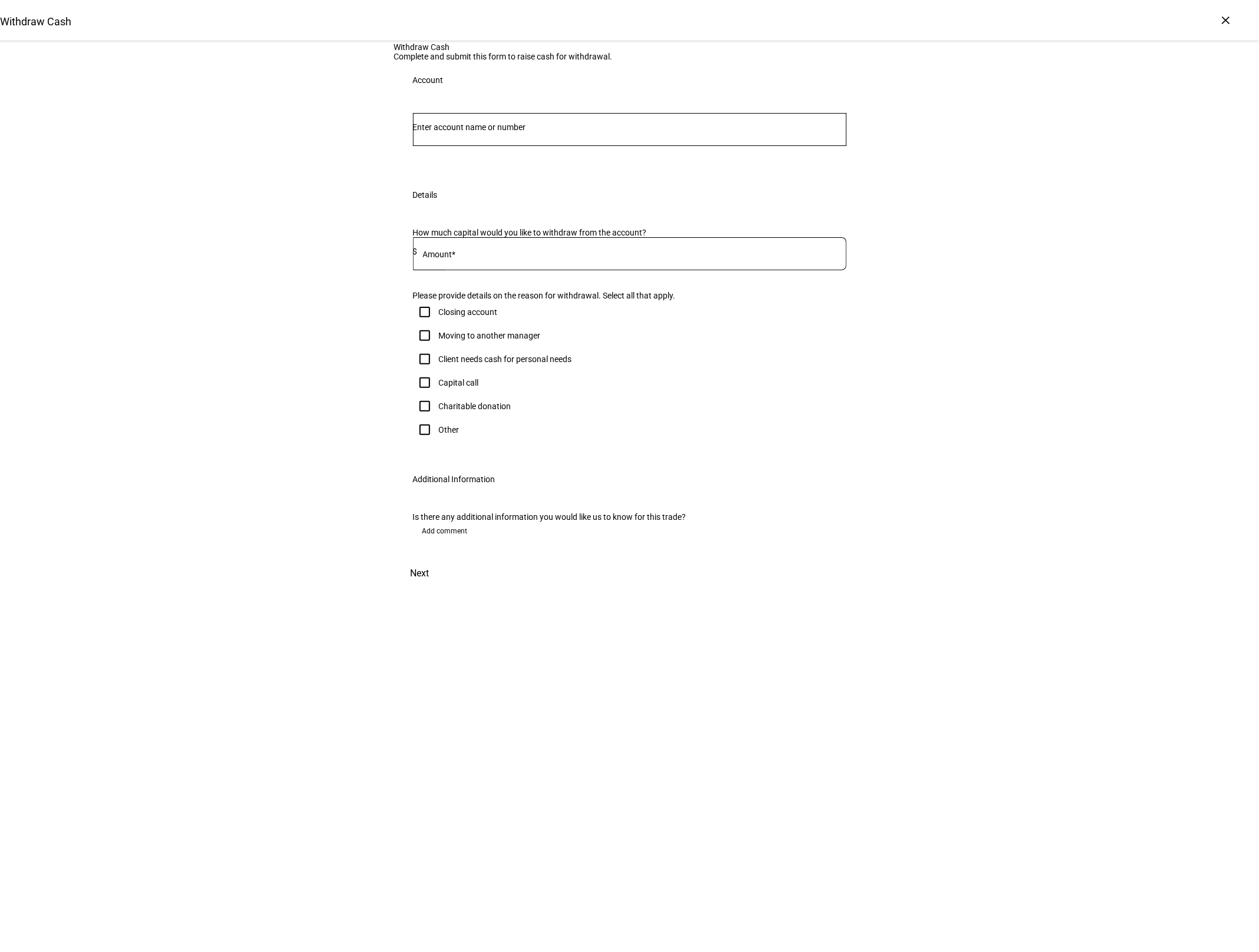
click at [576, 132] on input "Number" at bounding box center [630, 127] width 433 height 10
click at [444, 132] on input "Number" at bounding box center [630, 127] width 433 height 10
type input "6311"
drag, startPoint x: 442, startPoint y: 319, endPoint x: 242, endPoint y: 544, distance: 301.0
click at [442, 319] on span "Contributory IRA" at bounding box center [463, 319] width 61 height 10
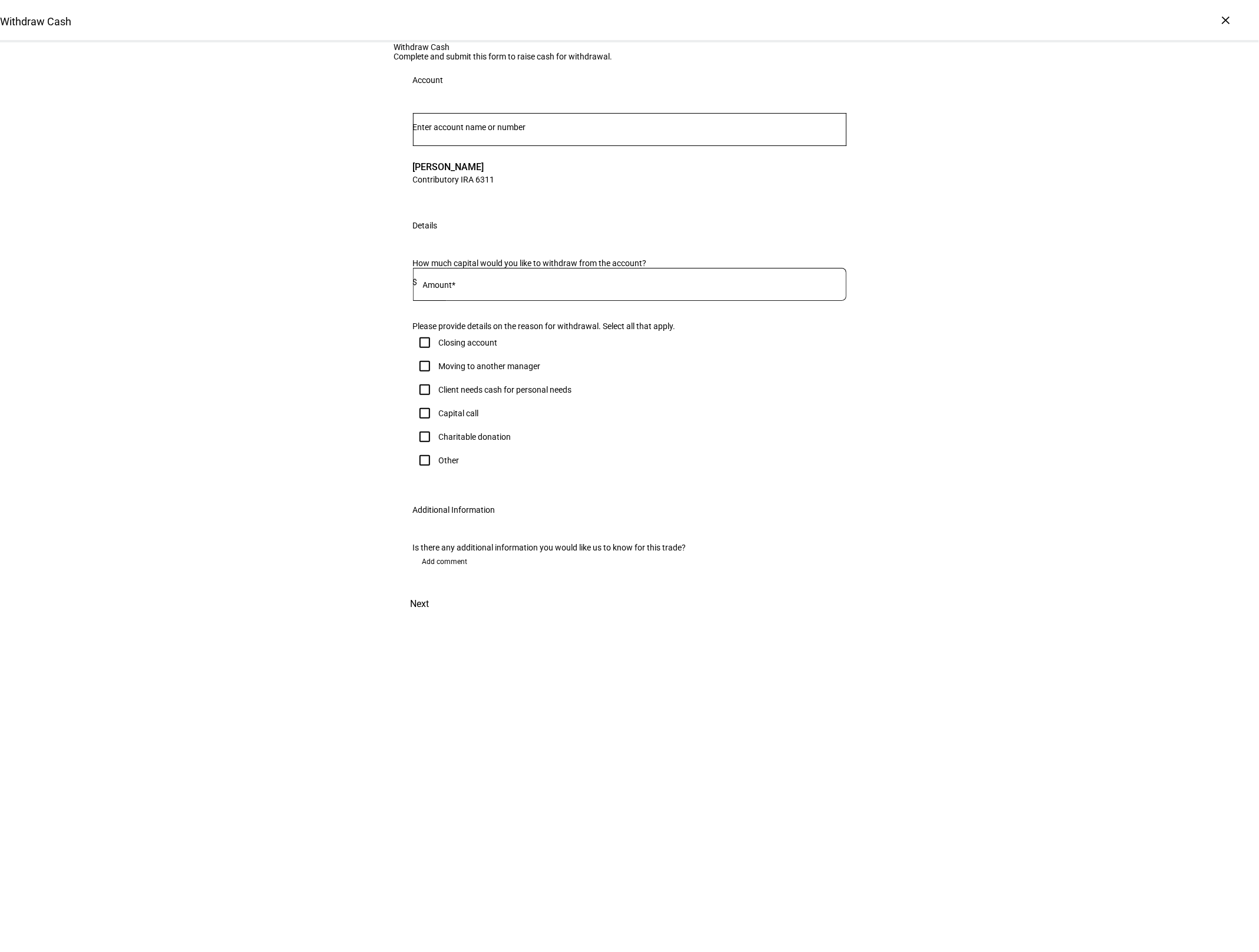
click at [487, 287] on input at bounding box center [632, 282] width 429 height 10
type input "35,000"
click at [350, 460] on div "Withdraw Cash Complete and submit this form to raise cash for withdrawal. Accou…" at bounding box center [630, 330] width 1259 height 576
drag, startPoint x: 451, startPoint y: 613, endPoint x: 451, endPoint y: 624, distance: 11.0
click at [451, 465] on div "Other" at bounding box center [449, 461] width 20 height 10
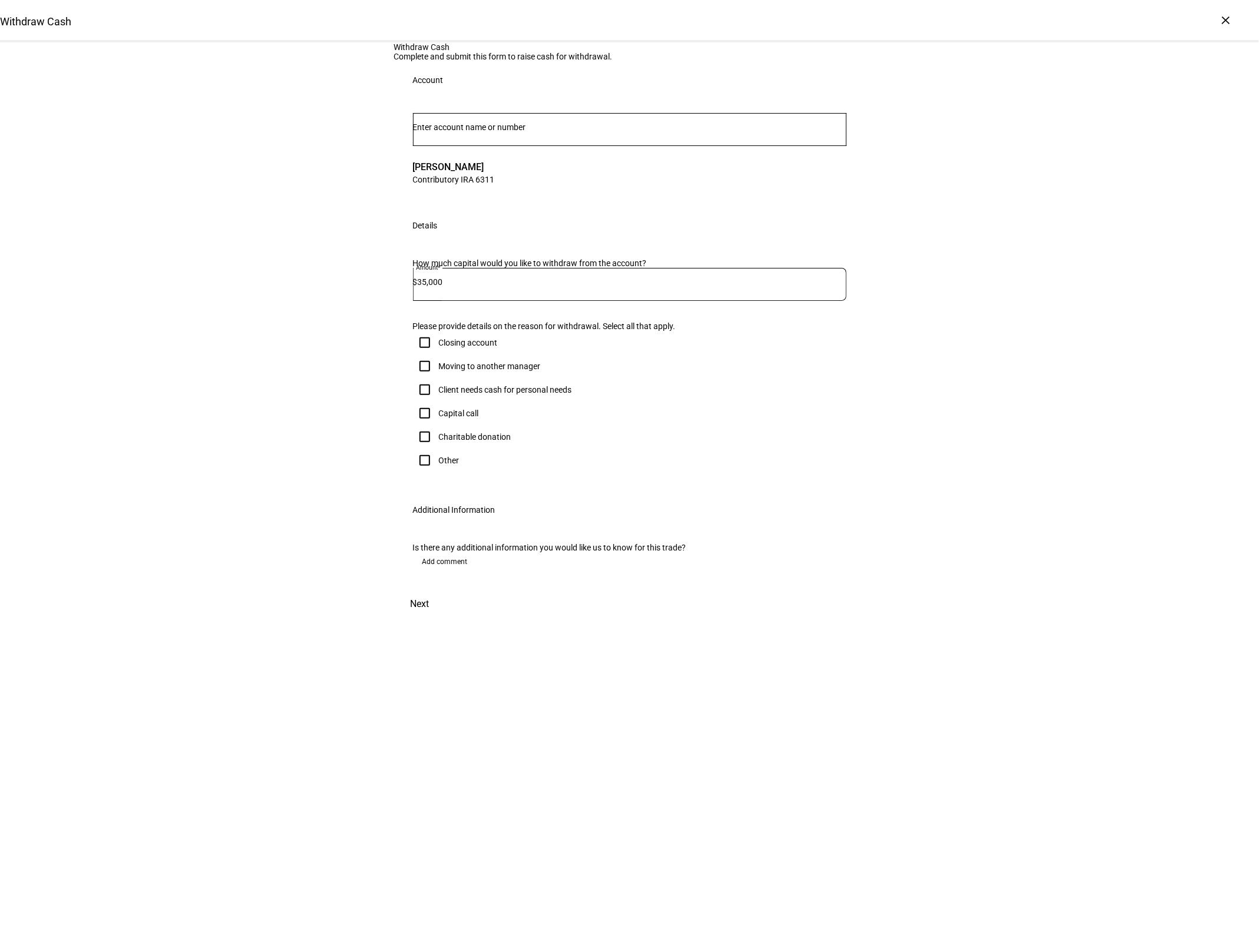
click at [436, 472] on input "Other" at bounding box center [424, 460] width 23 height 23
checkbox input "true"
click at [453, 510] on textarea "Optional comment" at bounding box center [632, 495] width 427 height 28
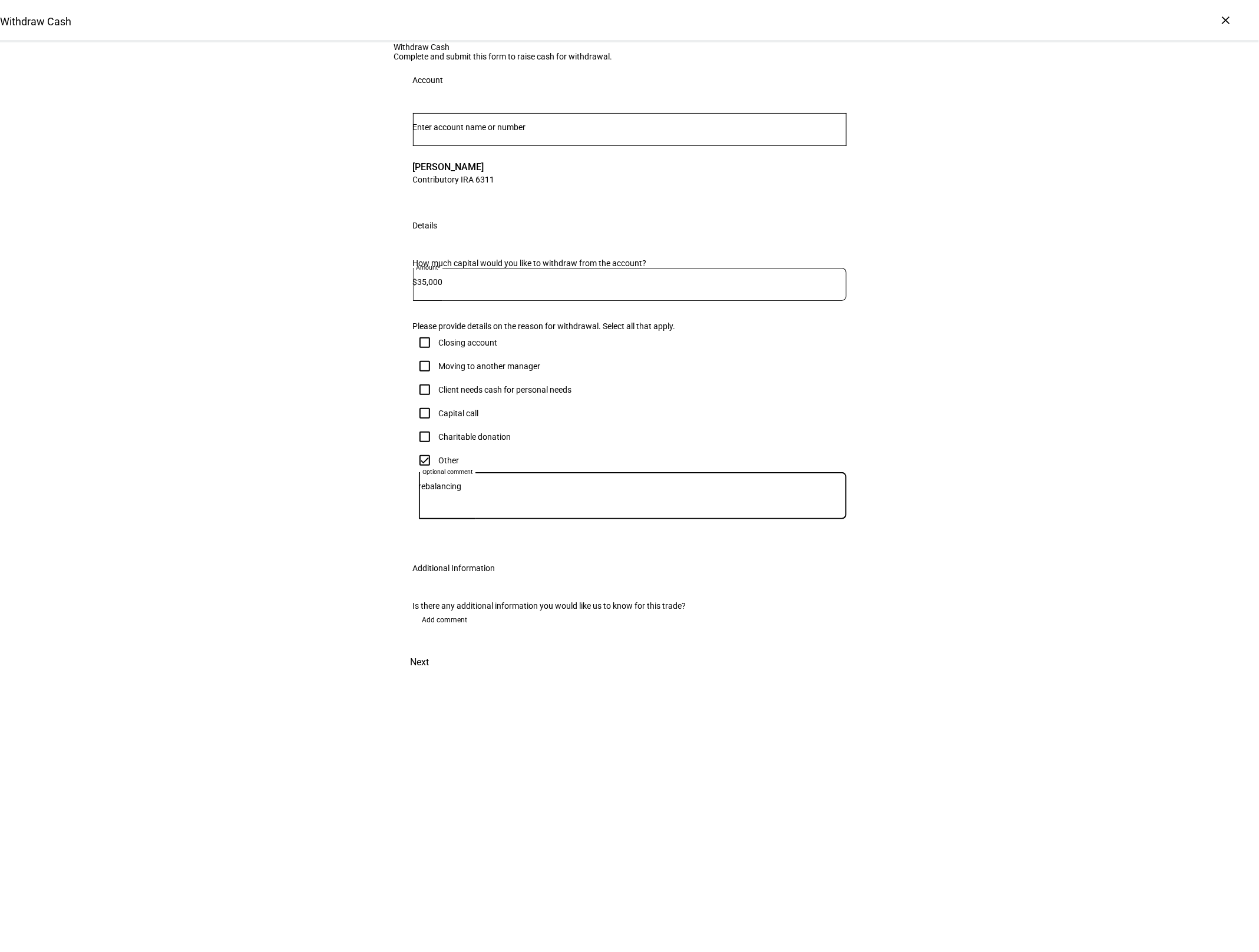
type textarea "rebalancing"
click at [429, 676] on span "Next" at bounding box center [420, 662] width 19 height 28
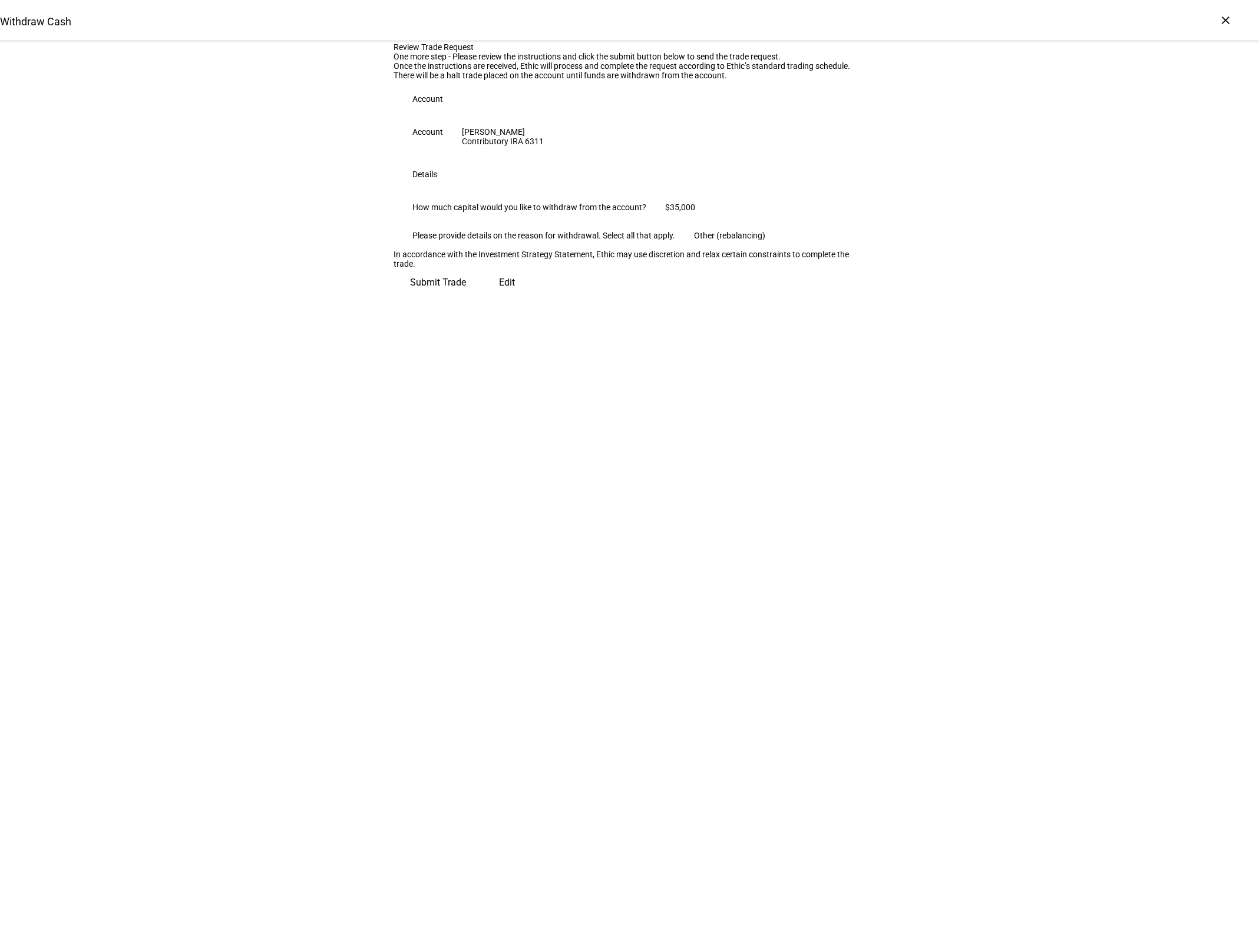
click at [466, 297] on span "Submit Trade" at bounding box center [439, 282] width 56 height 28
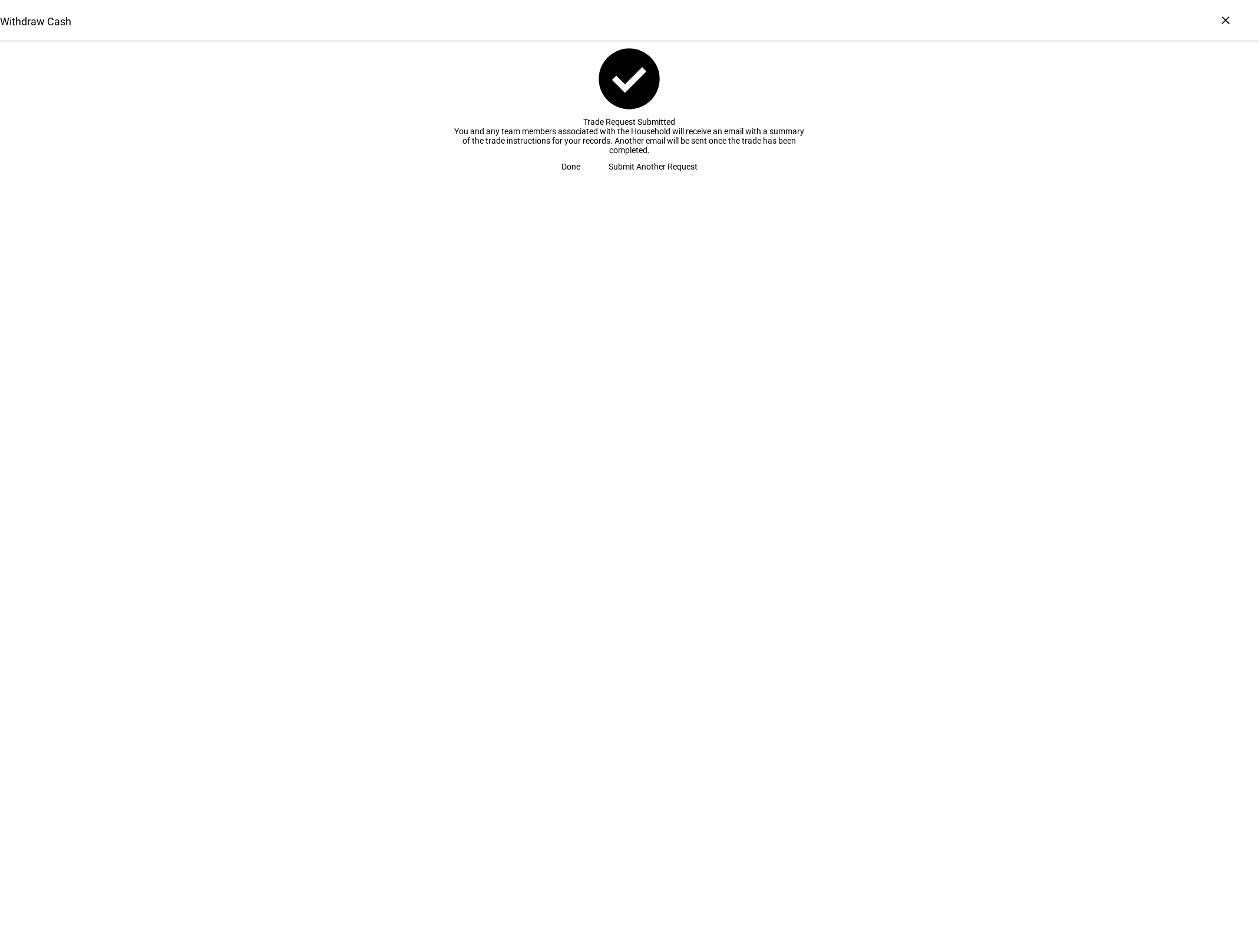
click at [594, 179] on span at bounding box center [570, 166] width 47 height 23
